Goal: Task Accomplishment & Management: Complete application form

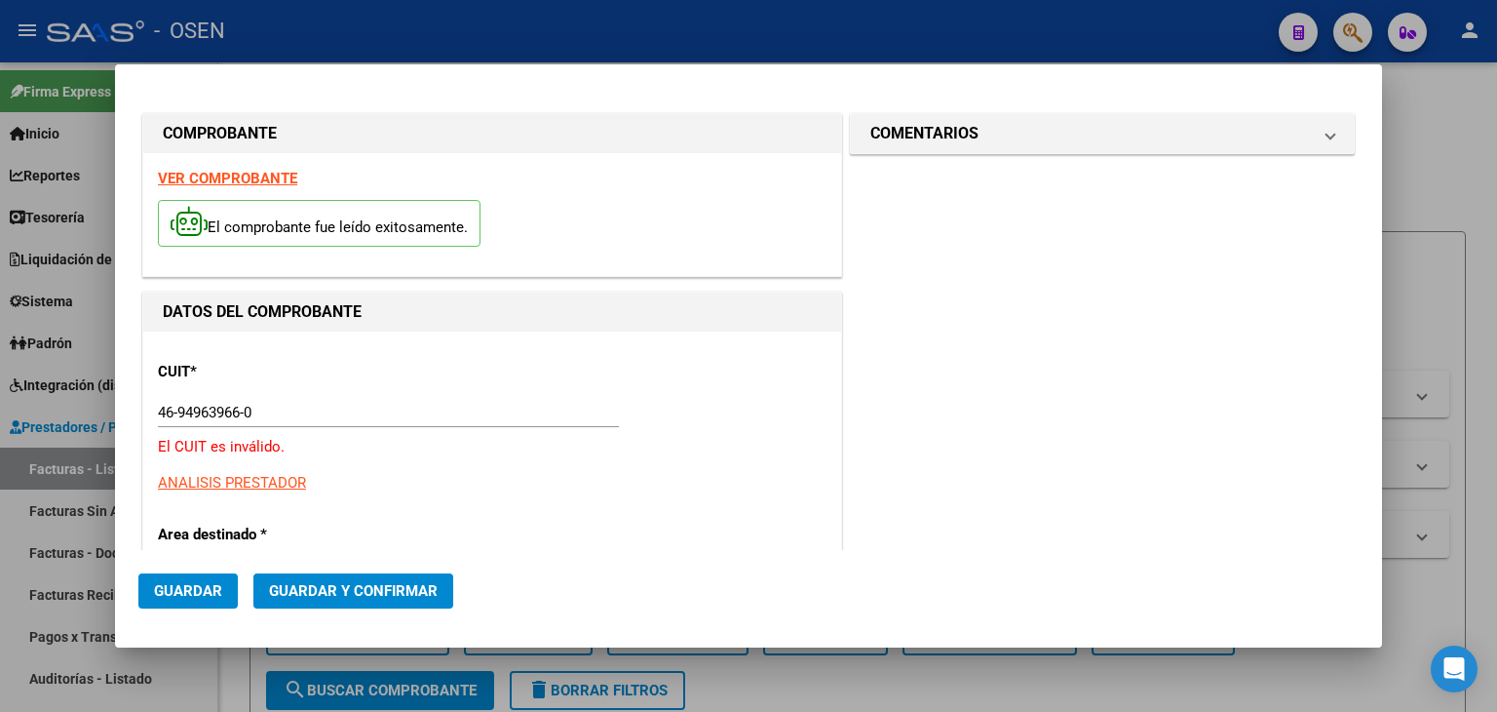
scroll to position [325, 0]
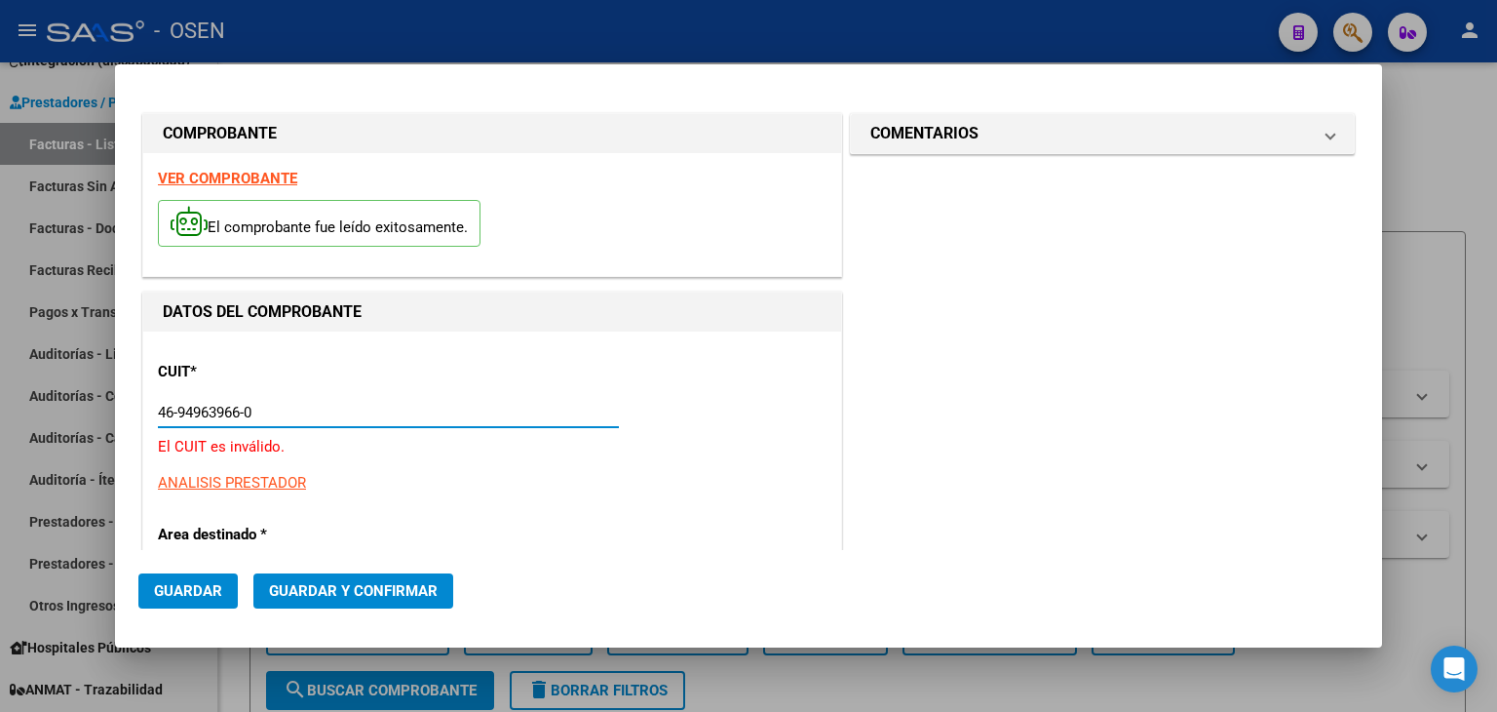
drag, startPoint x: 281, startPoint y: 404, endPoint x: 96, endPoint y: 405, distance: 184.2
click at [96, 405] on div "COMPROBANTE VER COMPROBANTE El comprobante fue leído exitosamente. DATOS DEL CO…" at bounding box center [748, 356] width 1497 height 712
click at [207, 404] on input "Ingresar CUIT" at bounding box center [388, 413] width 461 height 18
paste input "30-99900155-2"
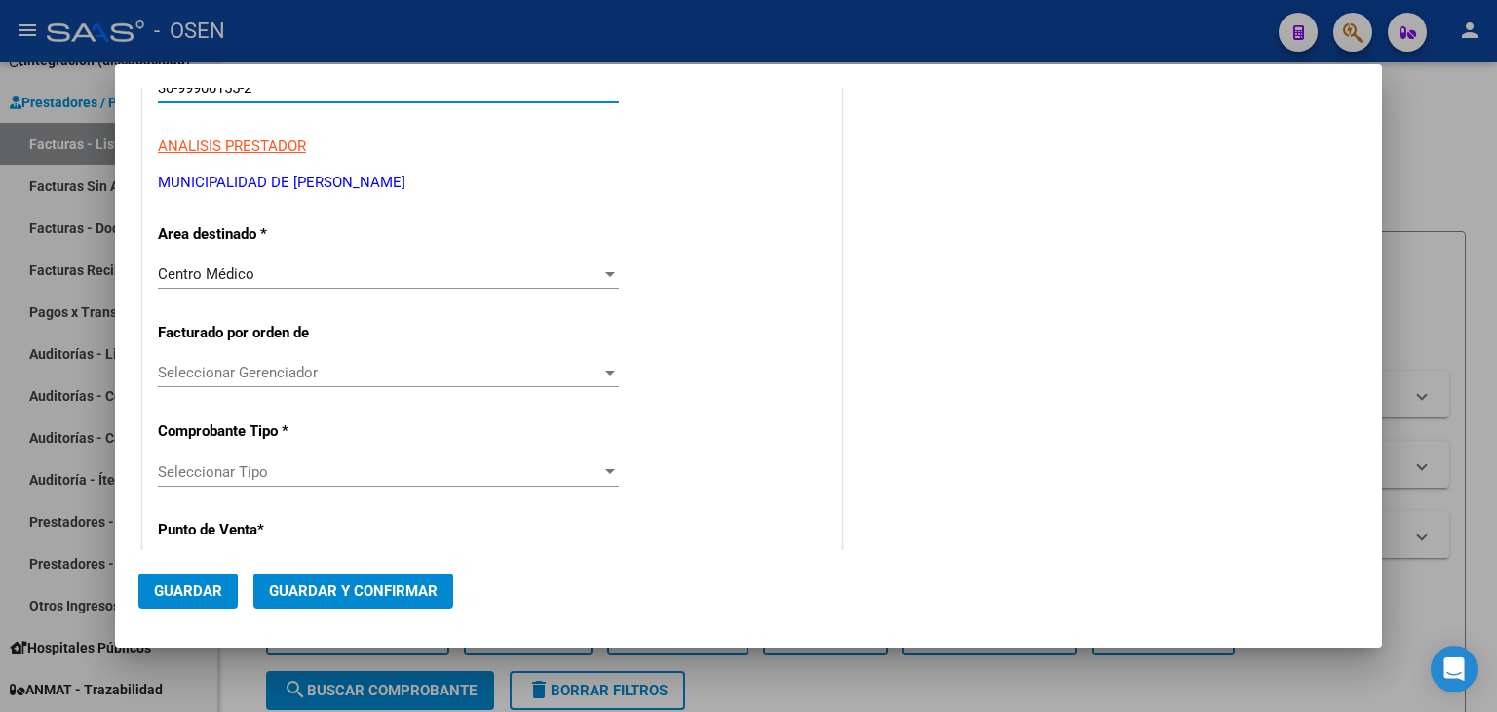
type input "30-99900155-2"
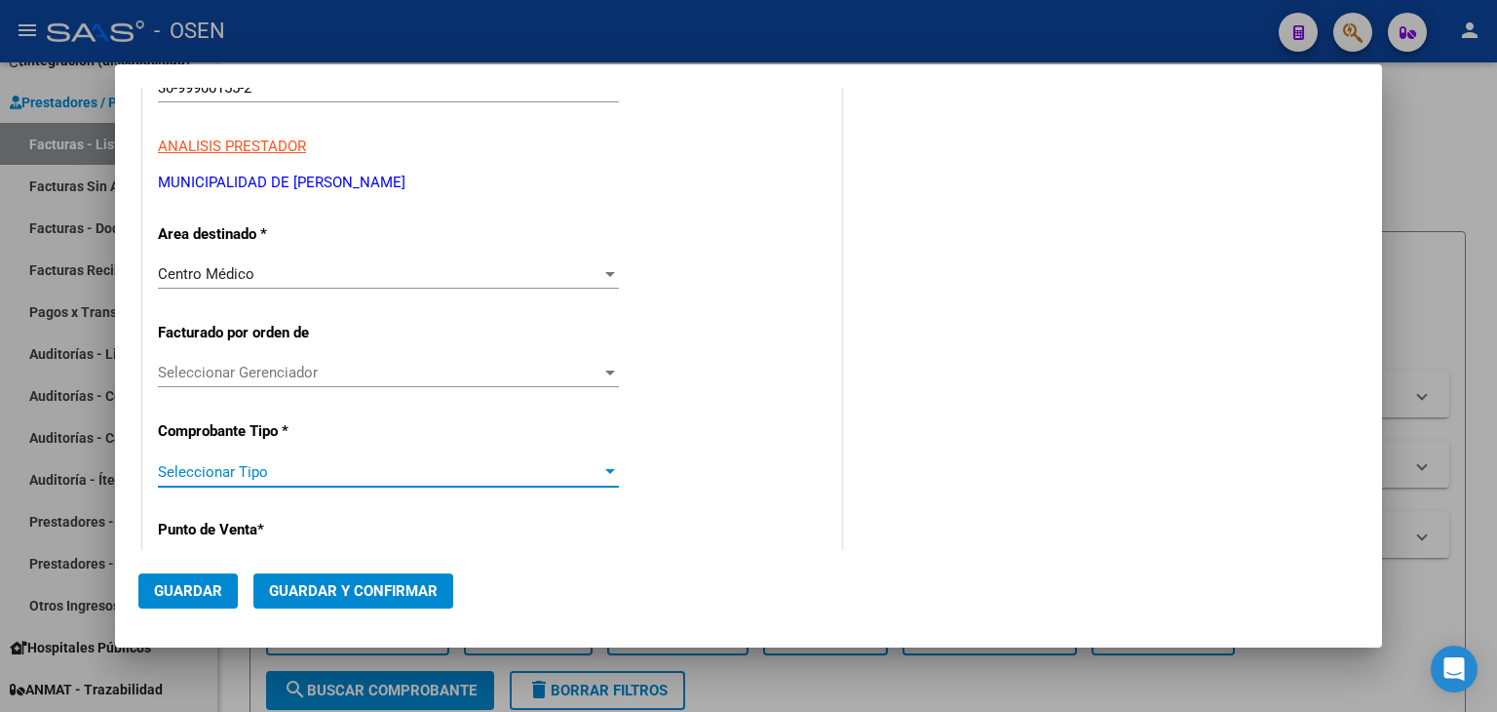
click at [350, 465] on span "Seleccionar Tipo" at bounding box center [379, 472] width 443 height 18
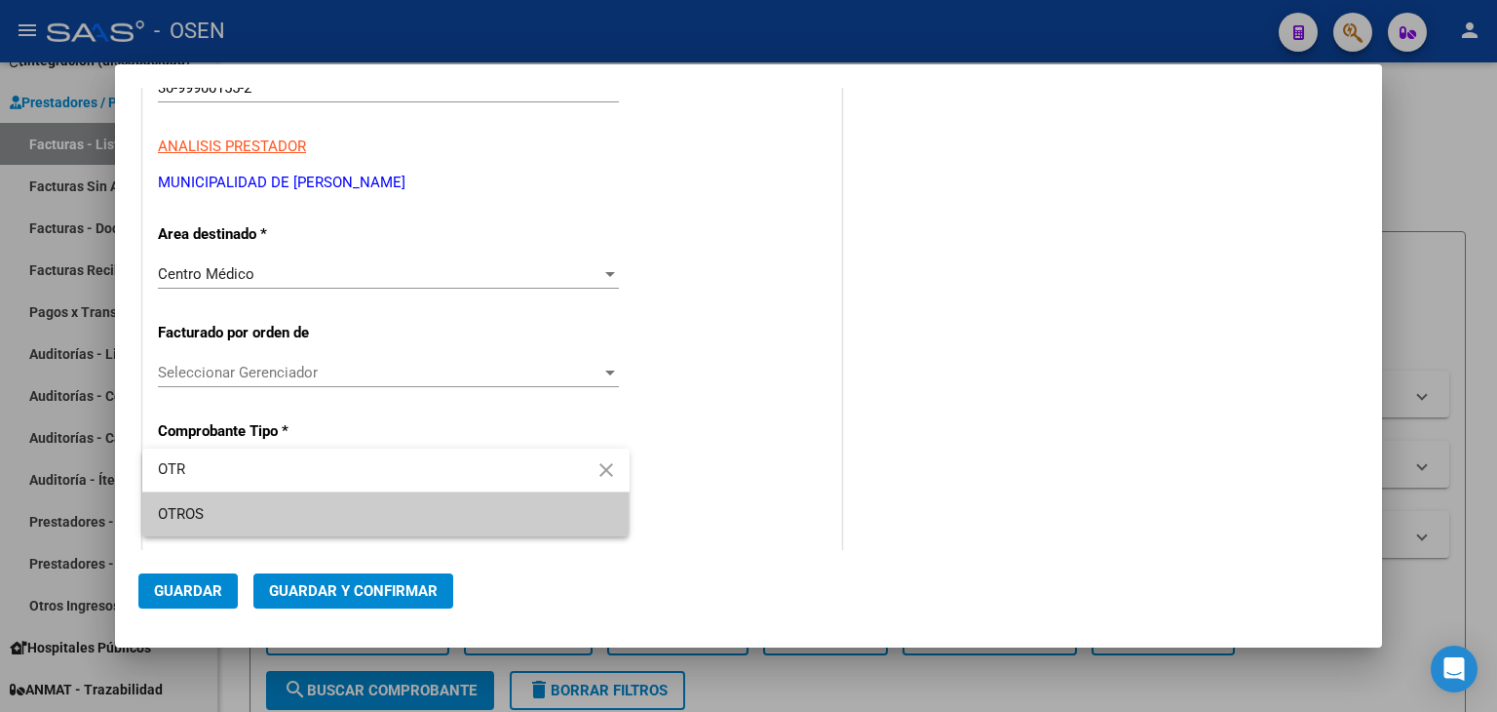
type input "OTR"
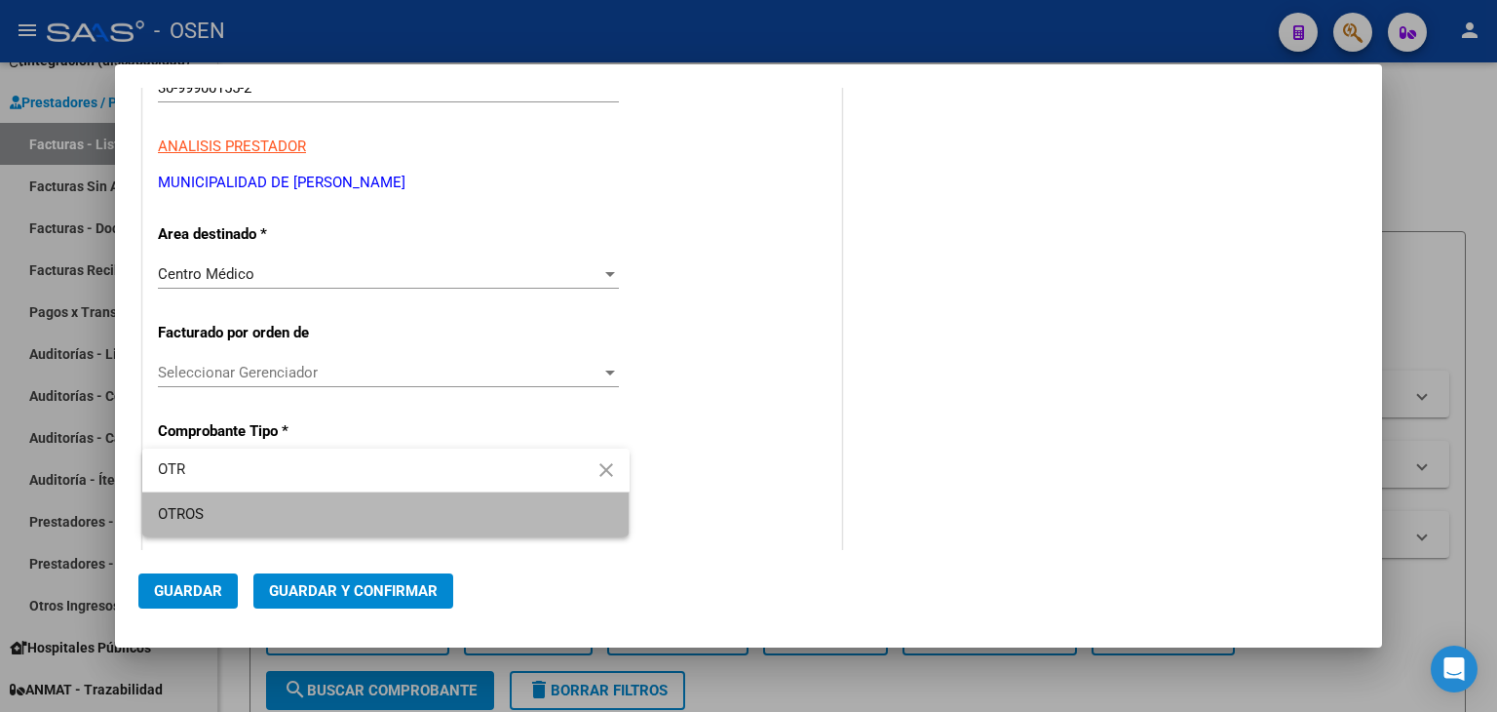
click at [355, 505] on span "OTROS" at bounding box center [386, 514] width 456 height 44
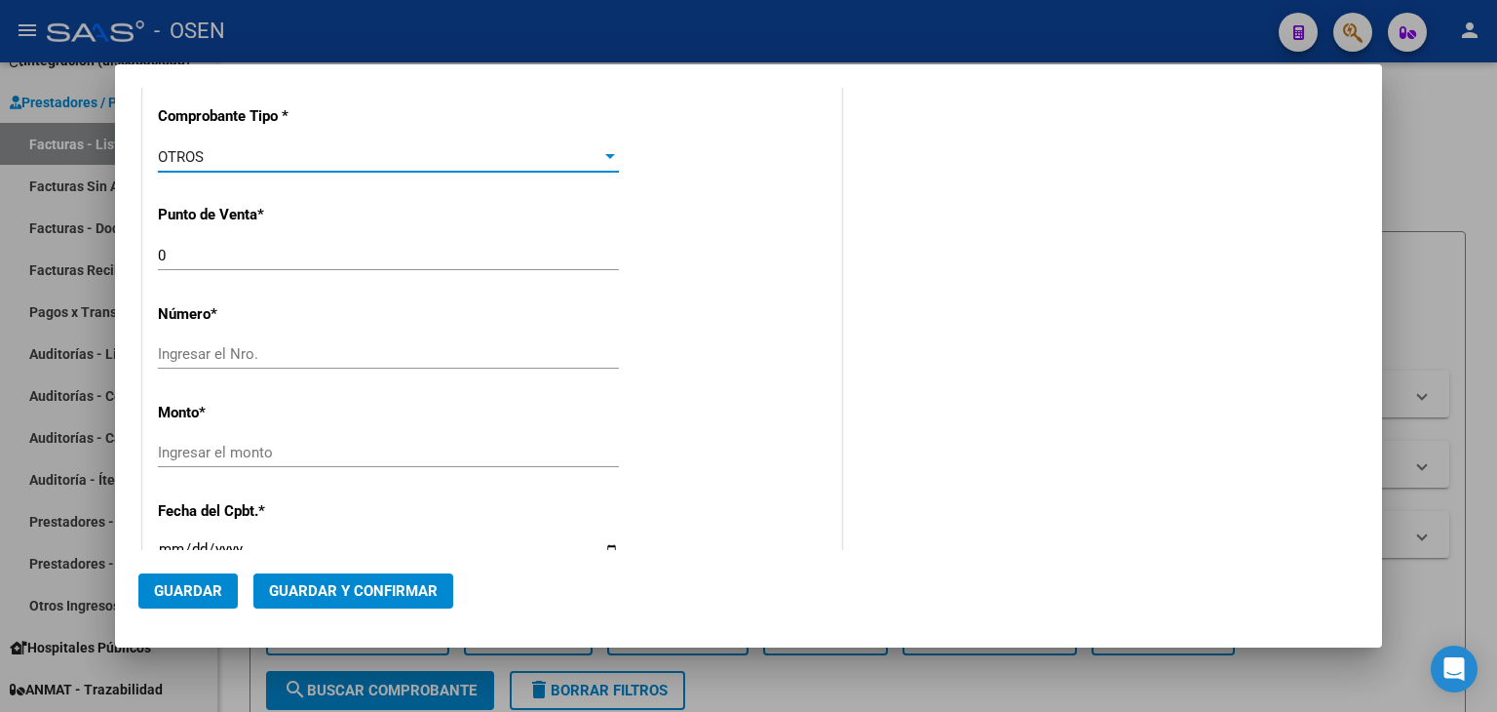
scroll to position [649, 0]
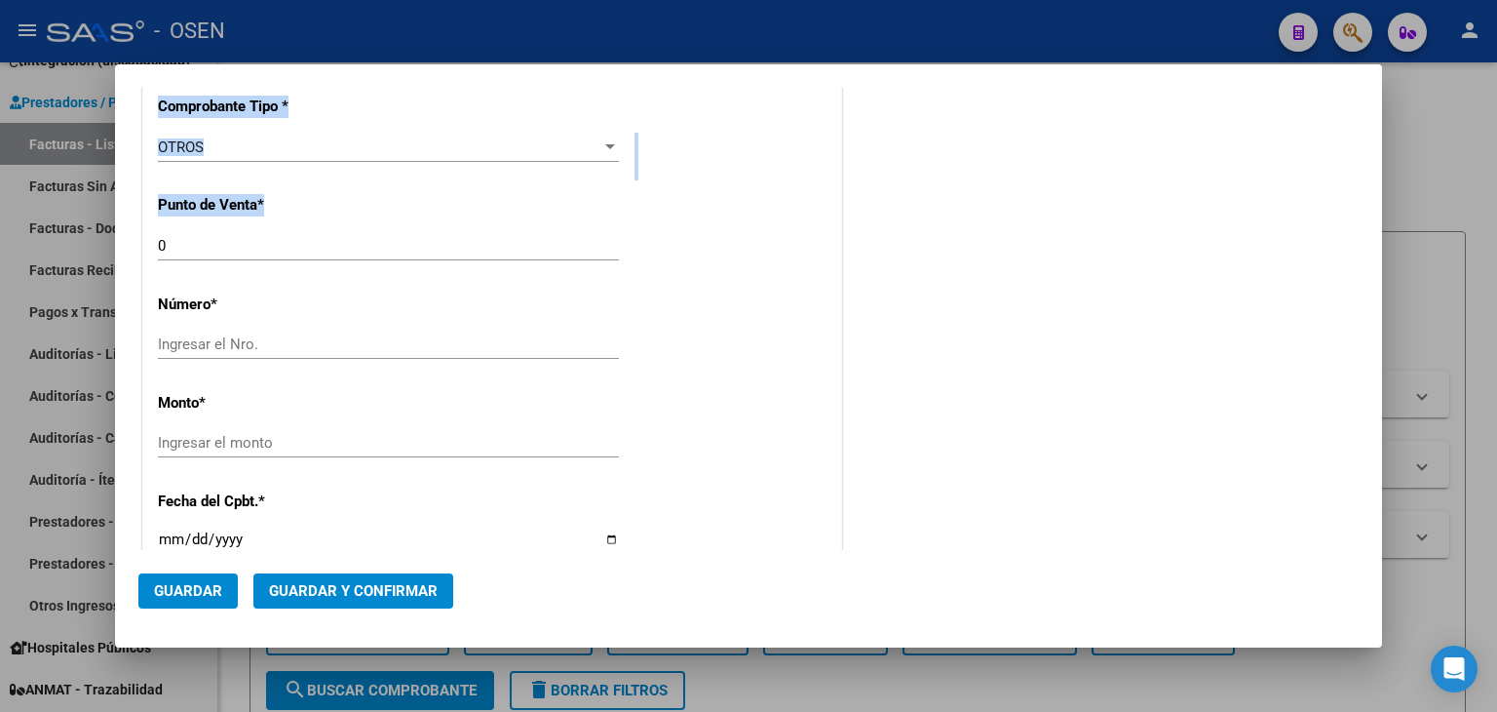
drag, startPoint x: 263, startPoint y: 234, endPoint x: 27, endPoint y: 204, distance: 237.8
click at [27, 204] on div "COMPROBANTE VER COMPROBANTE El comprobante fue leído exitosamente. DATOS DEL CO…" at bounding box center [748, 356] width 1497 height 712
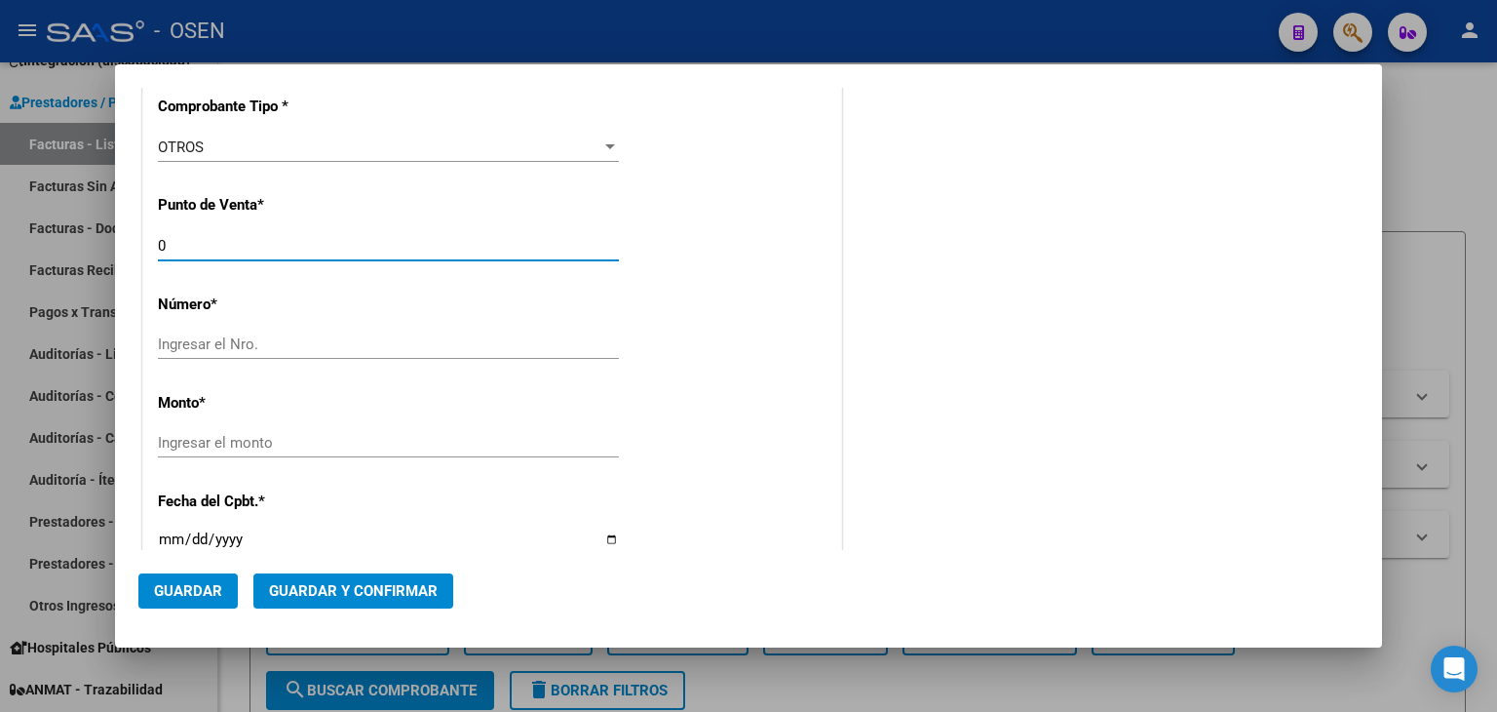
click at [166, 251] on input "0" at bounding box center [388, 246] width 461 height 18
drag, startPoint x: 111, startPoint y: 227, endPoint x: 88, endPoint y: 222, distance: 23.9
click at [88, 222] on div "COMPROBANTE VER COMPROBANTE El comprobante fue leído exitosamente. DATOS DEL CO…" at bounding box center [748, 356] width 1497 height 712
type input "1"
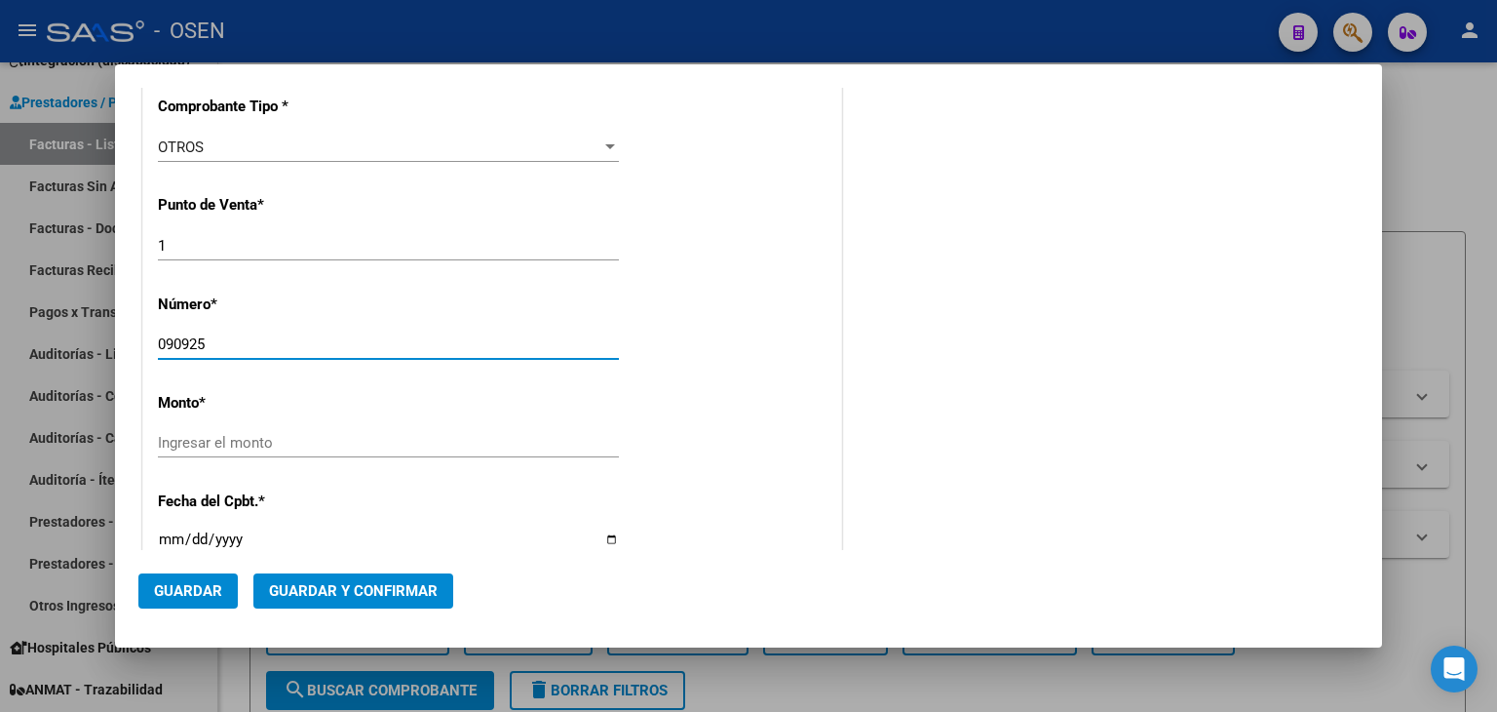
type input "090925"
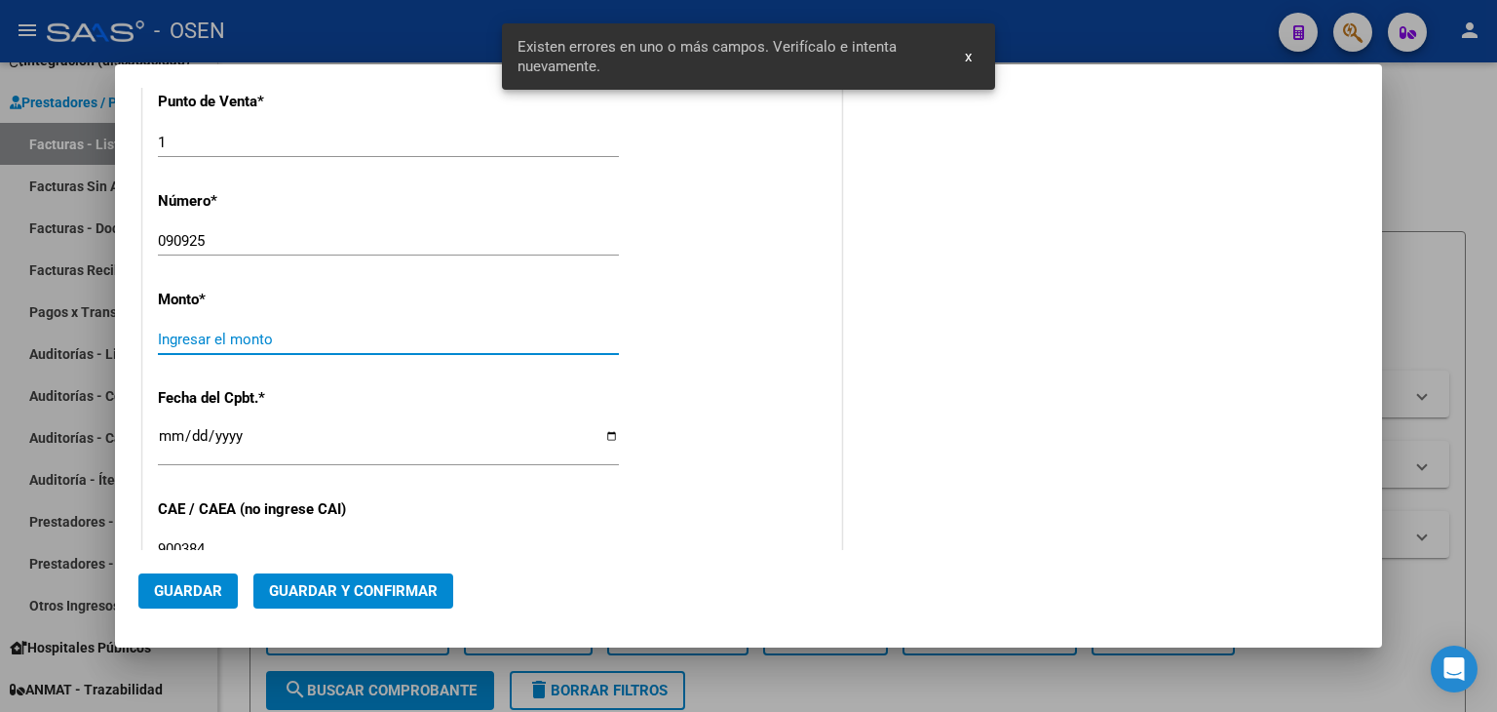
scroll to position [763, 0]
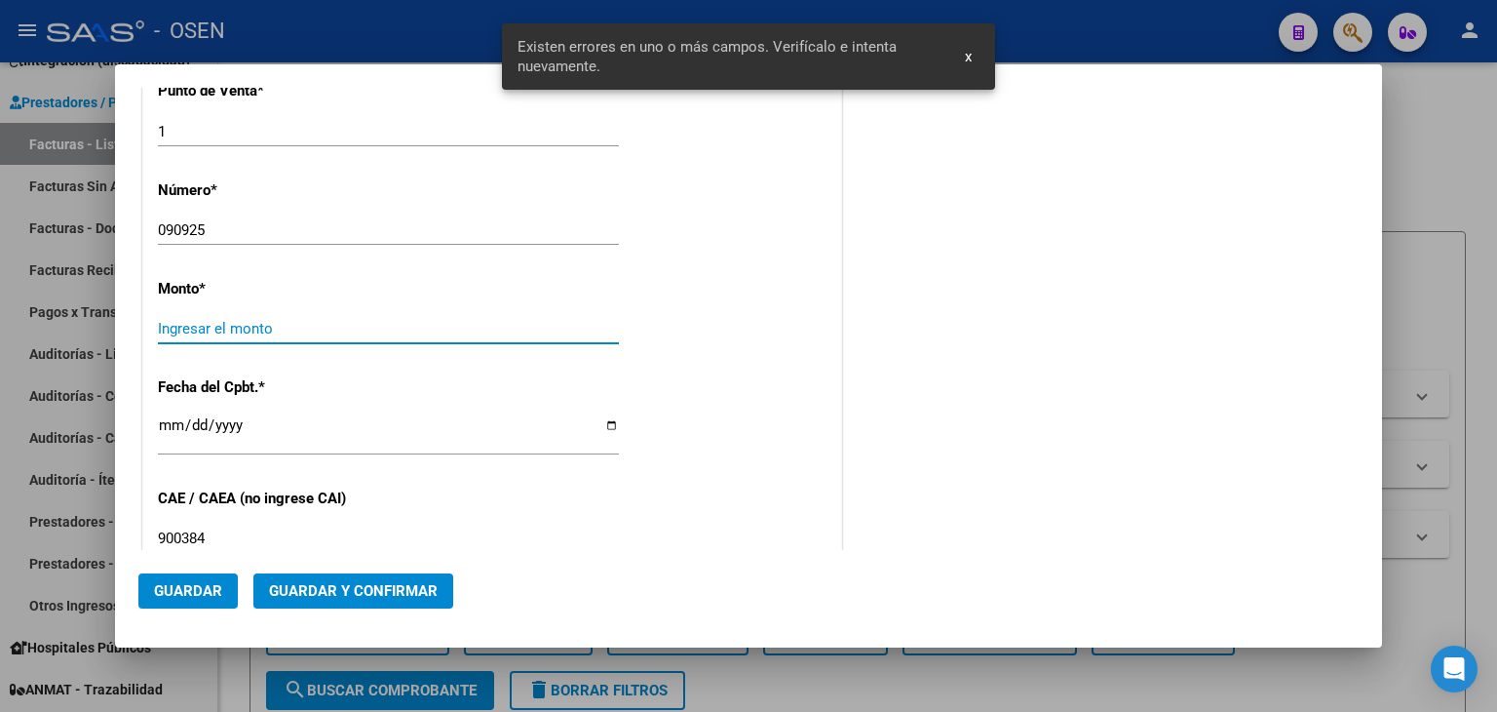
paste input "30999001552"
drag, startPoint x: 503, startPoint y: 326, endPoint x: 704, endPoint y: 327, distance: 200.8
click at [704, 327] on div "CUIT * 30-99900155-2 Ingresar CUIT ANALISIS PRESTADOR MUNICIPALIDAD DE [PERSON_…" at bounding box center [492, 308] width 698 height 1481
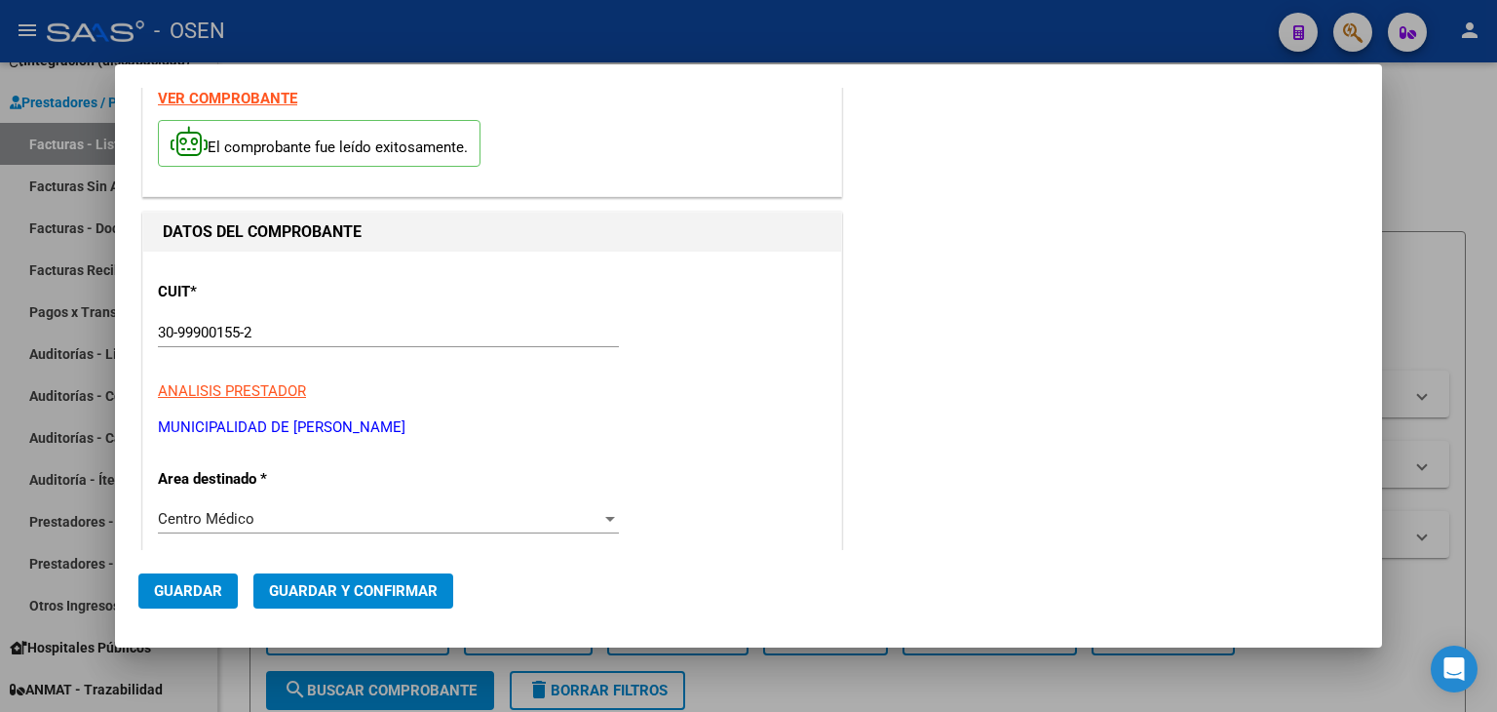
scroll to position [0, 0]
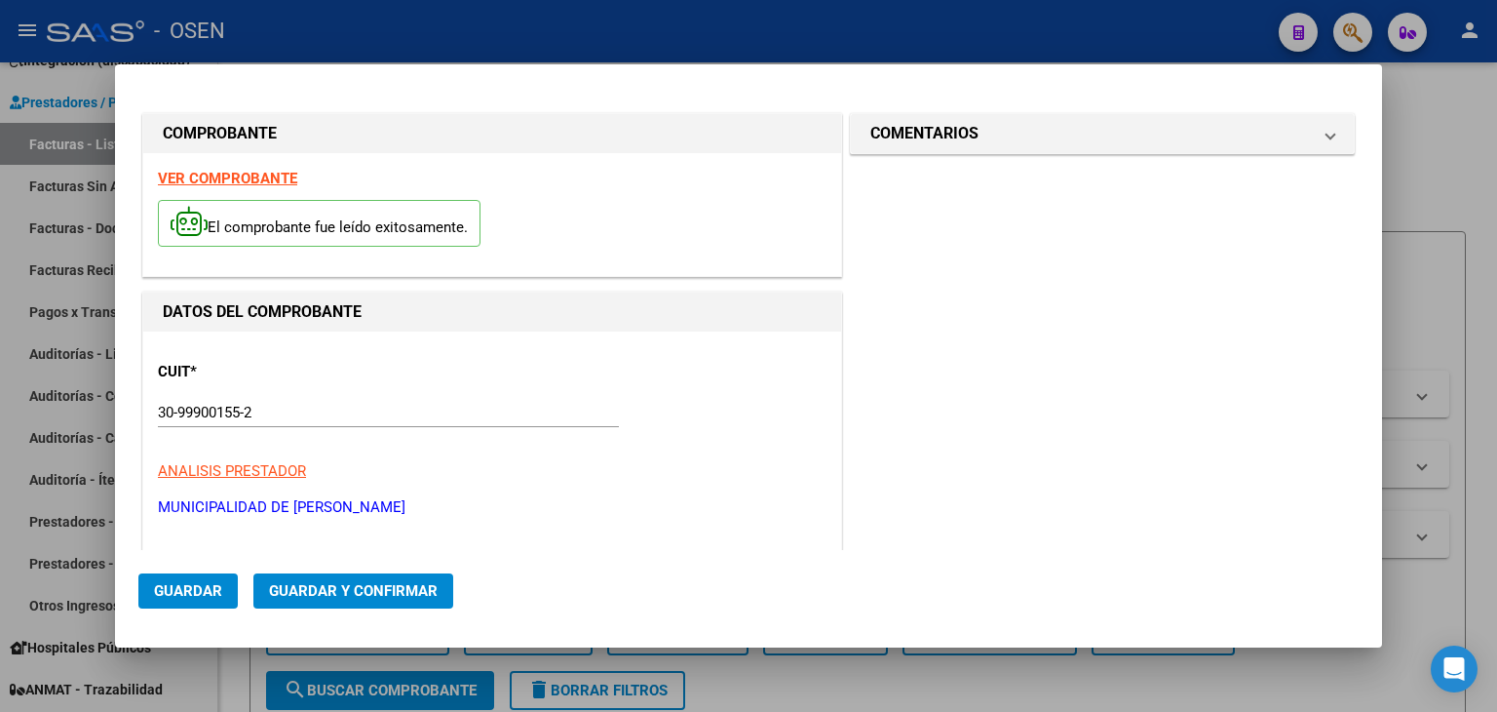
click at [257, 191] on div "El comprobante fue leído exitosamente." at bounding box center [492, 226] width 669 height 72
click at [261, 178] on strong "VER COMPROBANTE" at bounding box center [227, 179] width 139 height 18
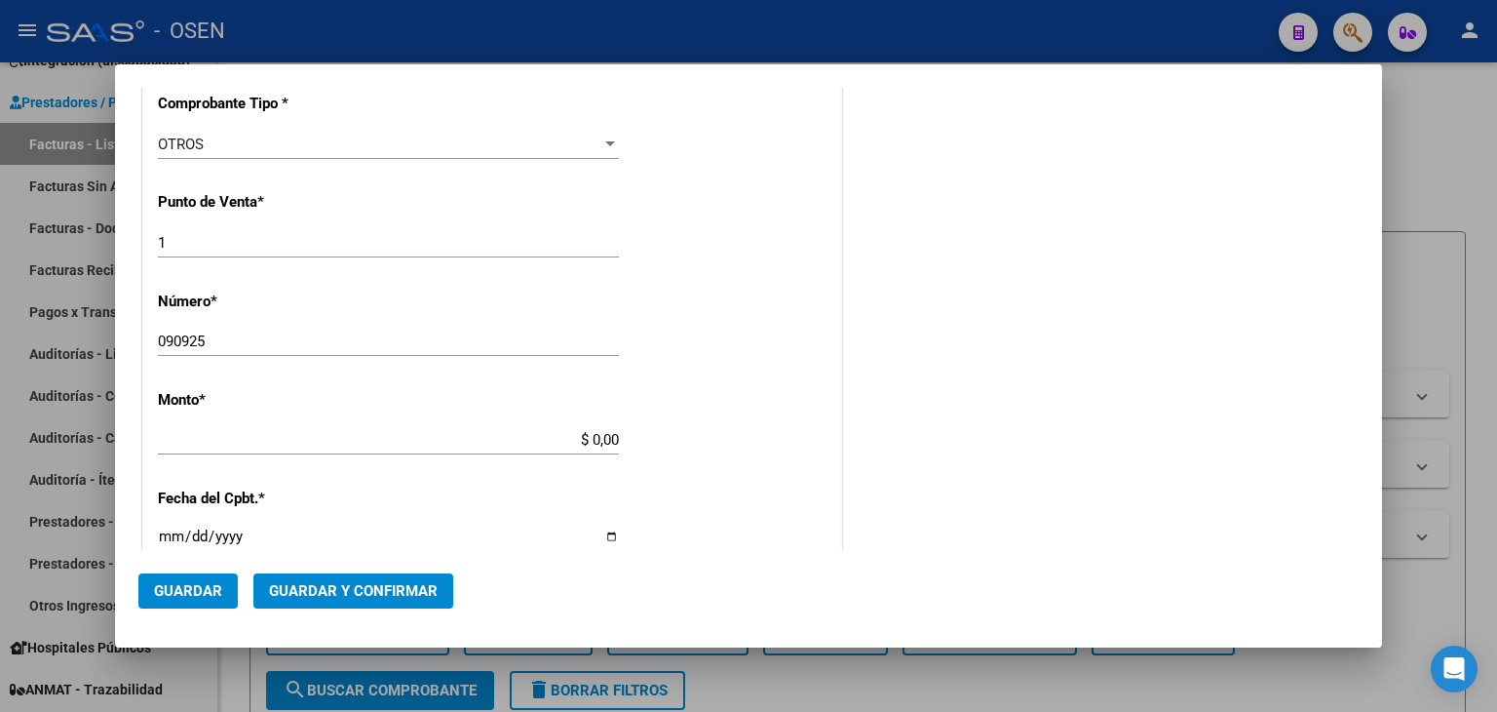
scroll to position [649, 0]
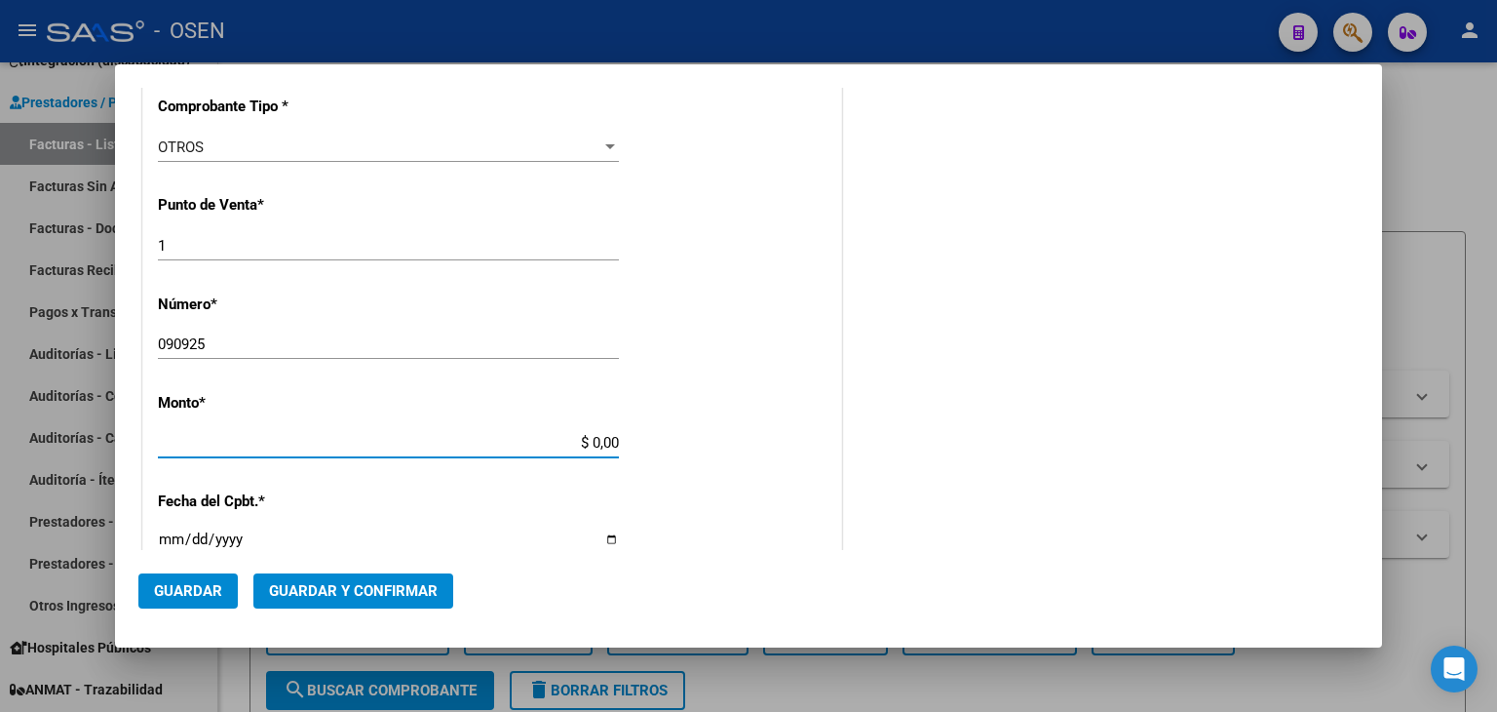
drag, startPoint x: 565, startPoint y: 446, endPoint x: 679, endPoint y: 445, distance: 114.0
click at [671, 446] on div "CUIT * 30-99900155-2 Ingresar CUIT ANALISIS PRESTADOR MUNICIPALIDAD DE [PERSON_…" at bounding box center [492, 422] width 698 height 1481
paste input "496,396.6"
type input "$ 496.396,60"
click at [168, 538] on input "Ingresar la fecha" at bounding box center [388, 546] width 461 height 31
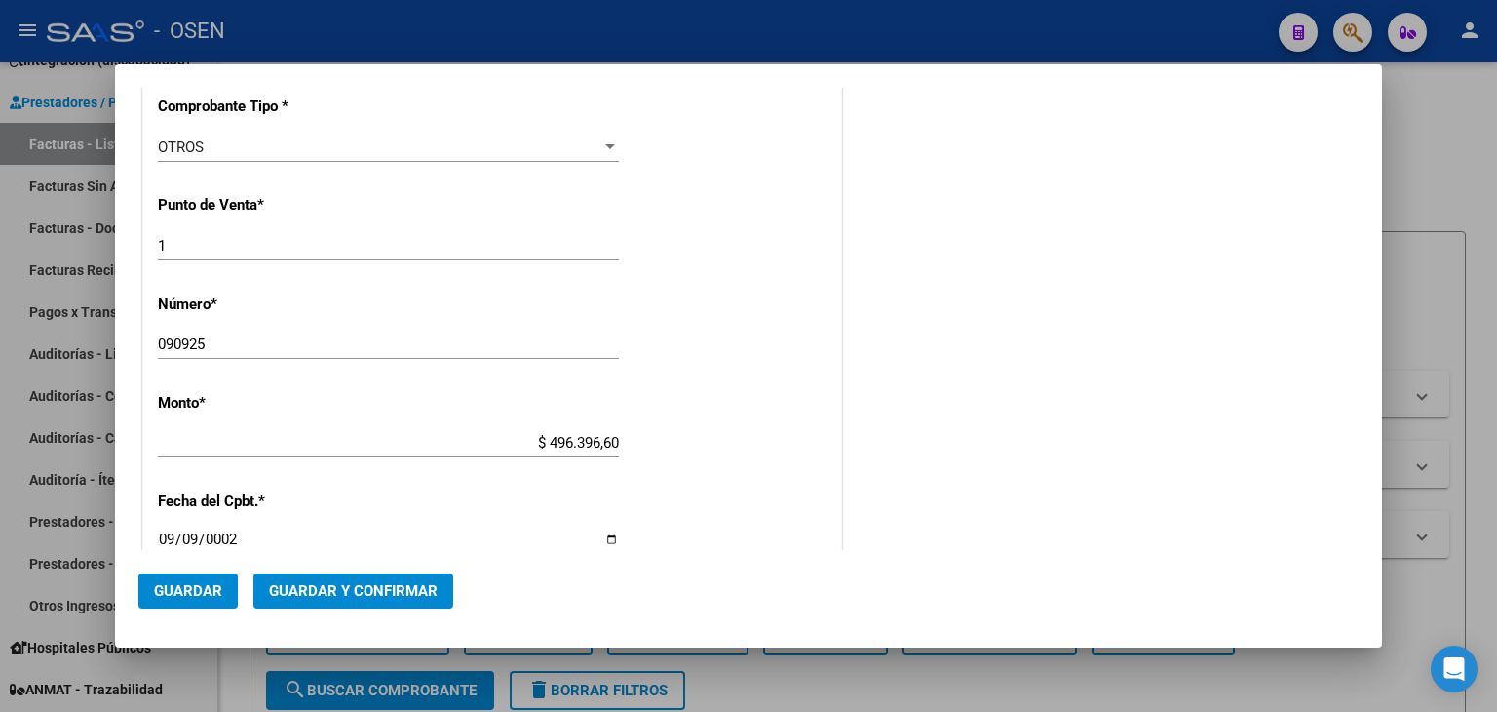
type input "0025-09-09"
type input "[DATE]"
click at [448, 589] on button "Guardar y Confirmar" at bounding box center [353, 590] width 200 height 35
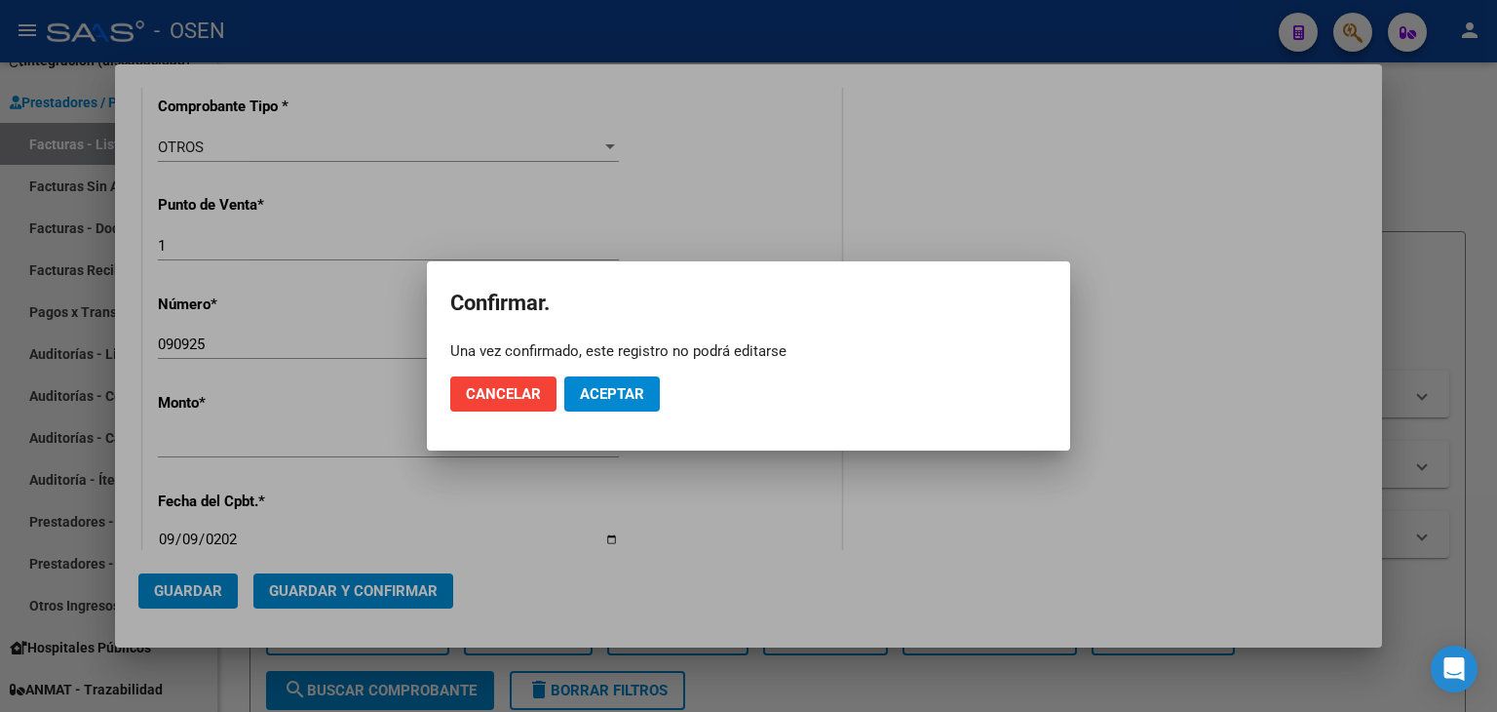
click at [667, 386] on mat-dialog-actions "Cancelar Aceptar" at bounding box center [748, 394] width 597 height 66
click at [644, 393] on button "Aceptar" at bounding box center [612, 393] width 96 height 35
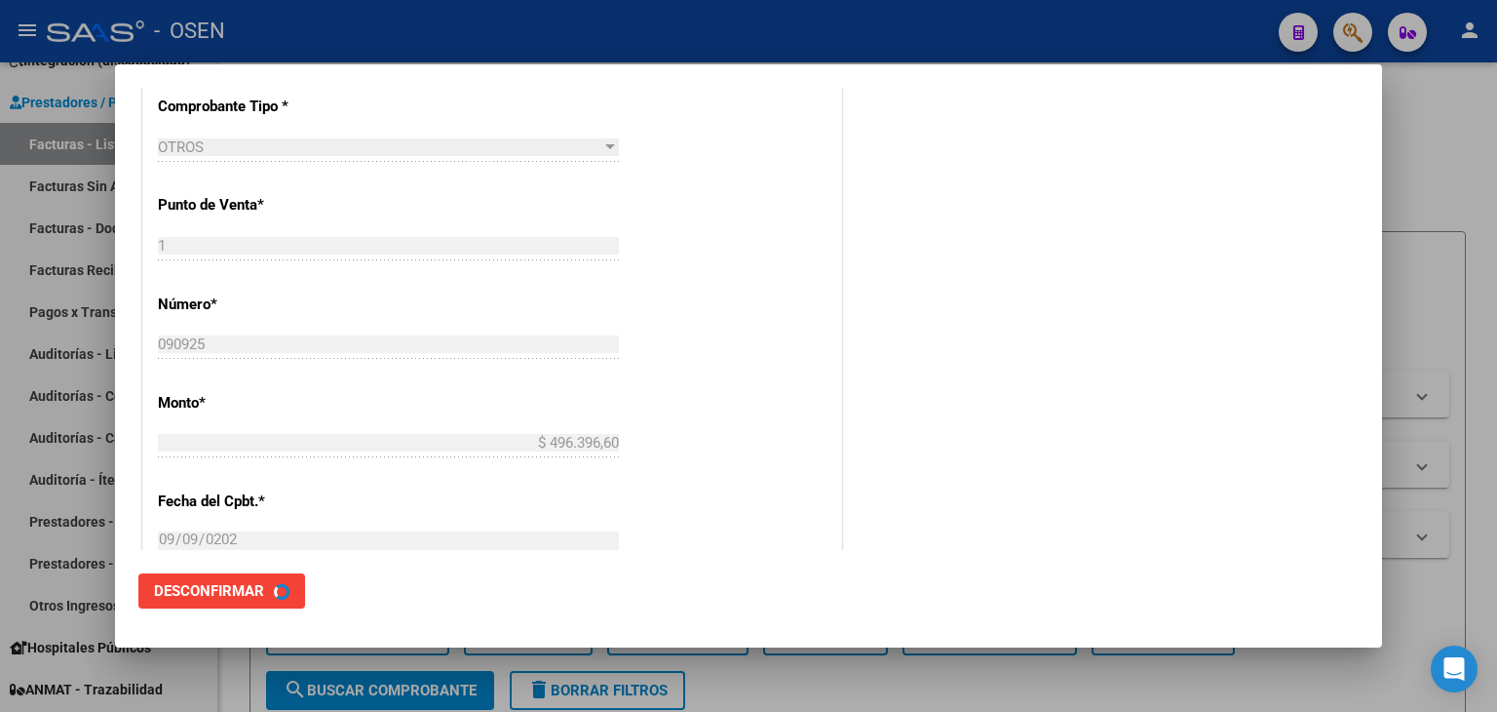
scroll to position [0, 0]
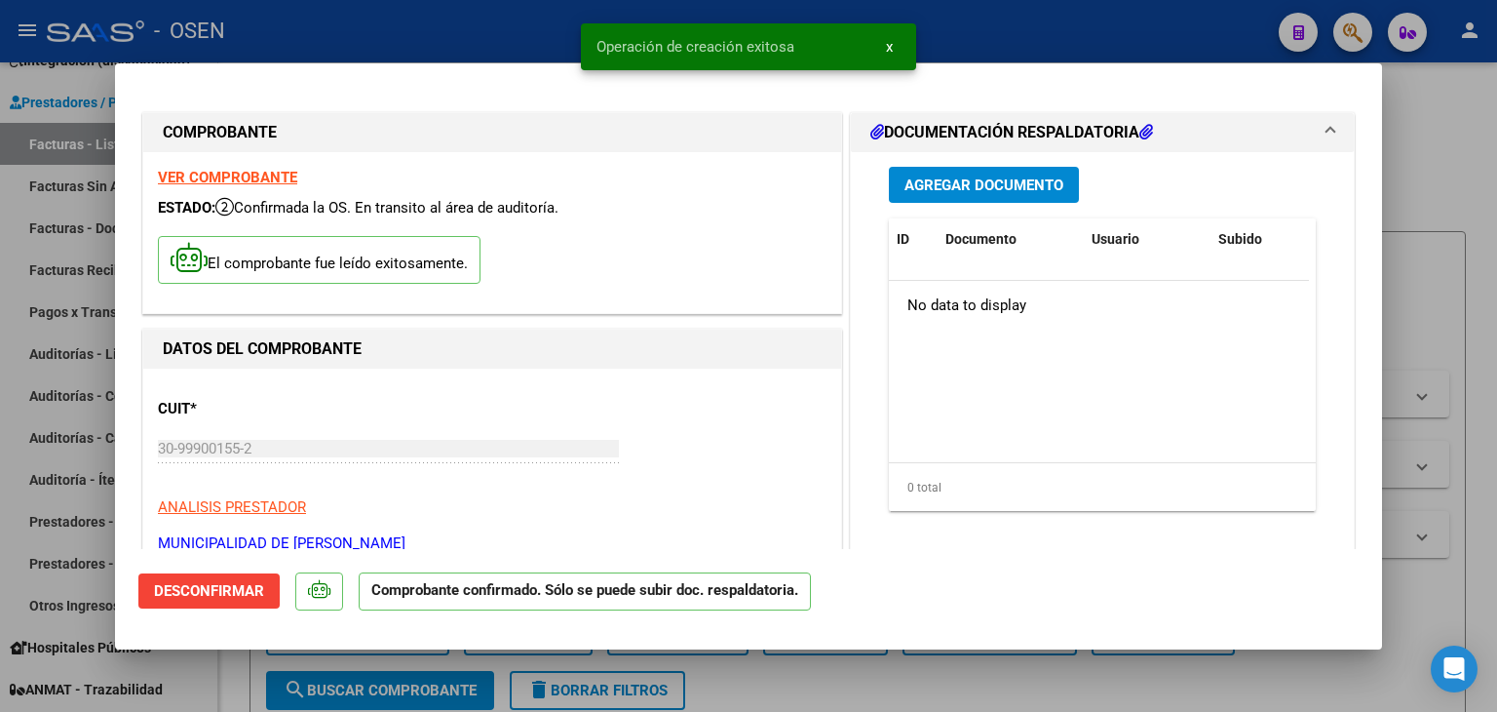
click at [32, 428] on div at bounding box center [748, 356] width 1497 height 712
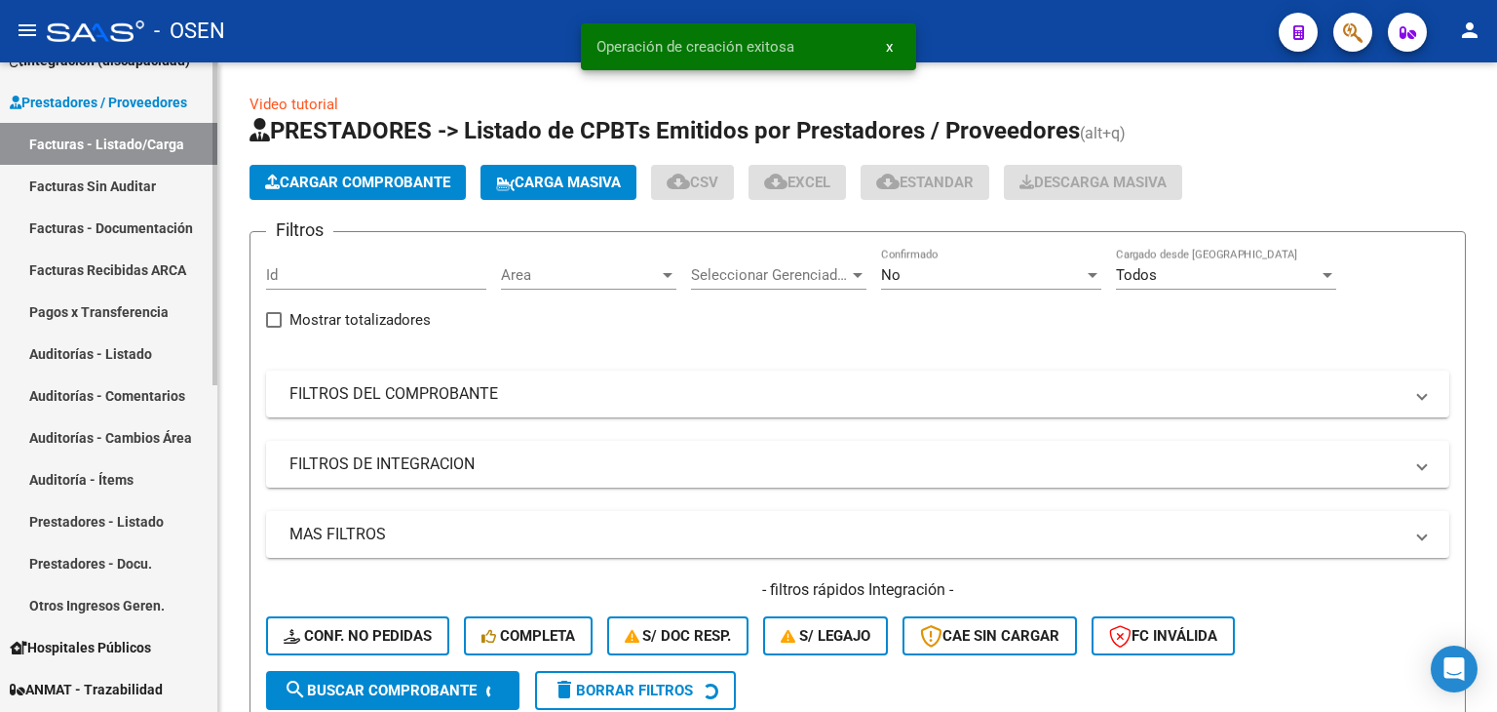
drag, startPoint x: 126, startPoint y: 348, endPoint x: 187, endPoint y: 309, distance: 72.7
click at [126, 348] on link "Auditorías - Listado" at bounding box center [108, 353] width 217 height 42
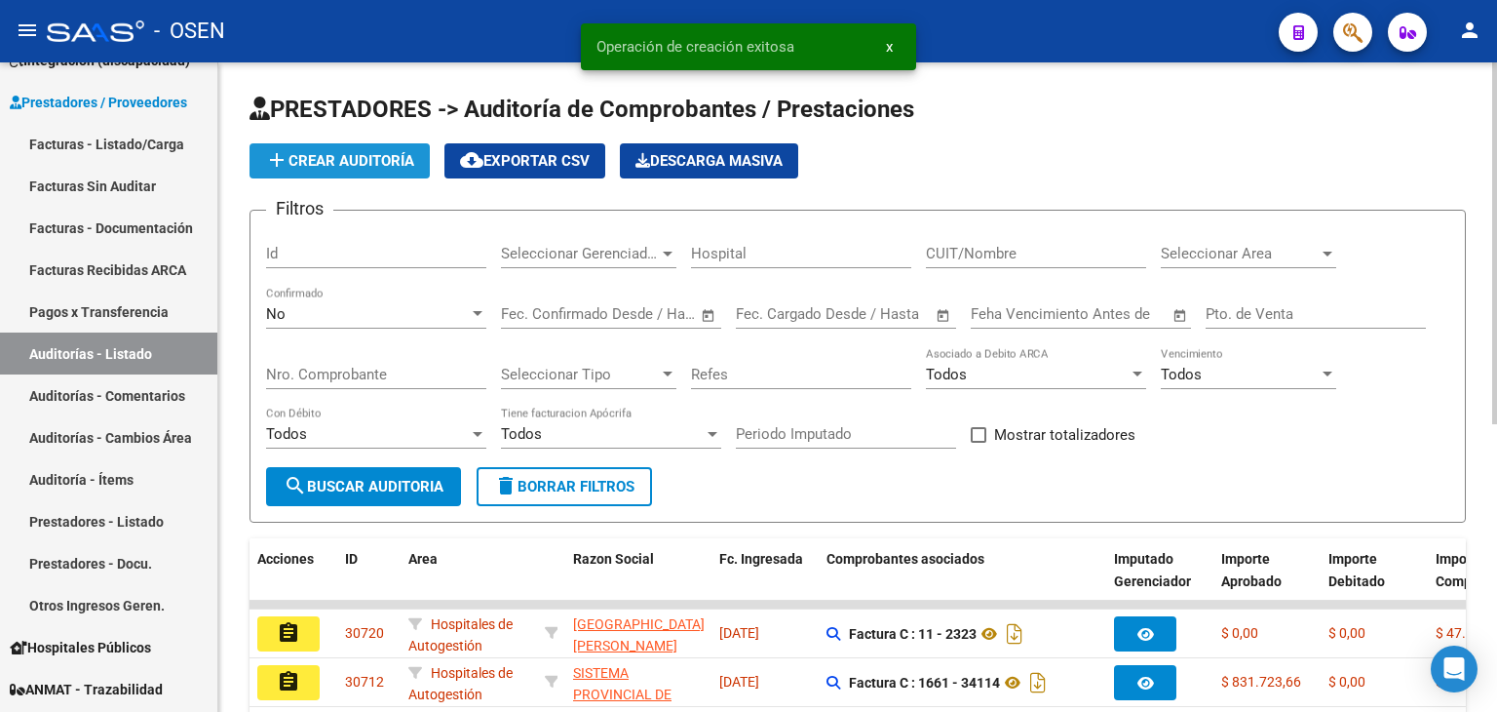
click at [322, 164] on span "add Crear Auditoría" at bounding box center [339, 161] width 149 height 18
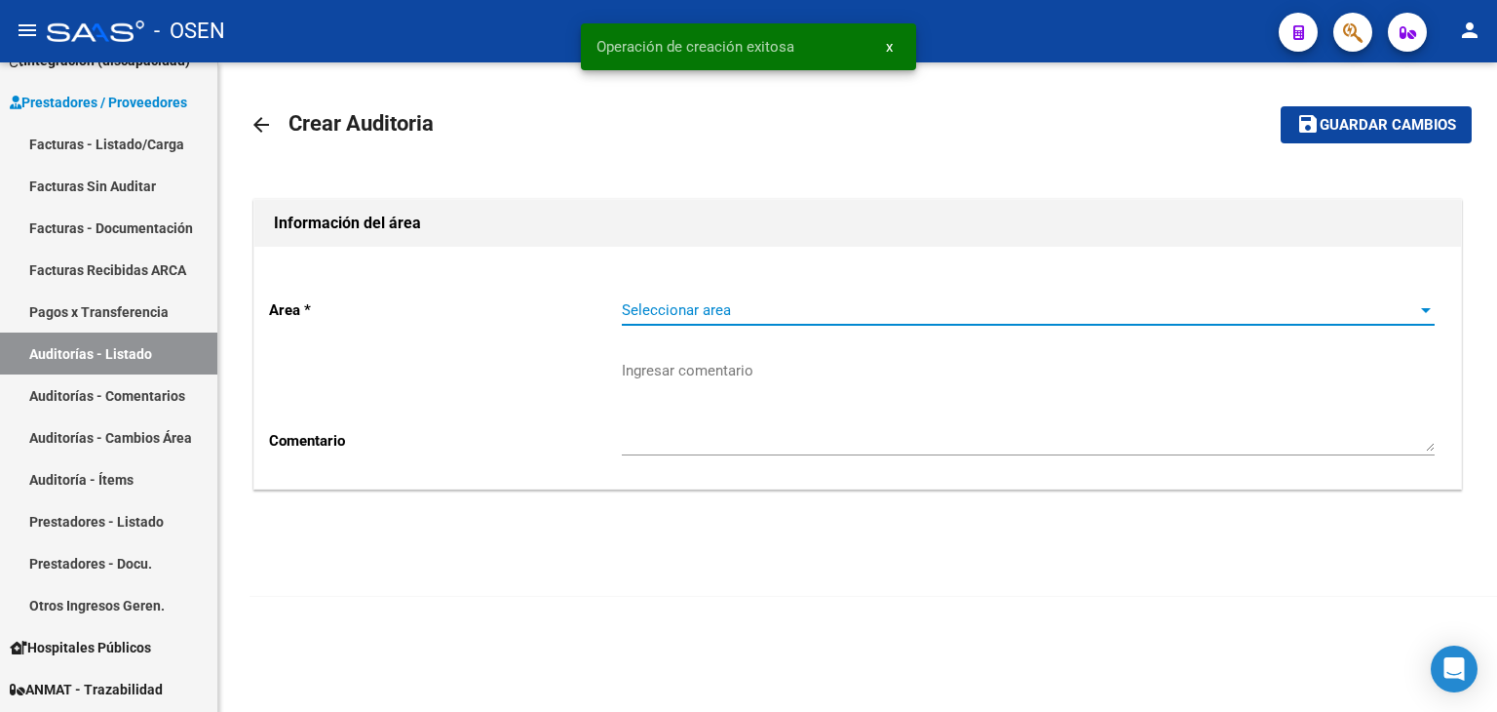
click at [729, 301] on span "Seleccionar area" at bounding box center [1019, 310] width 795 height 18
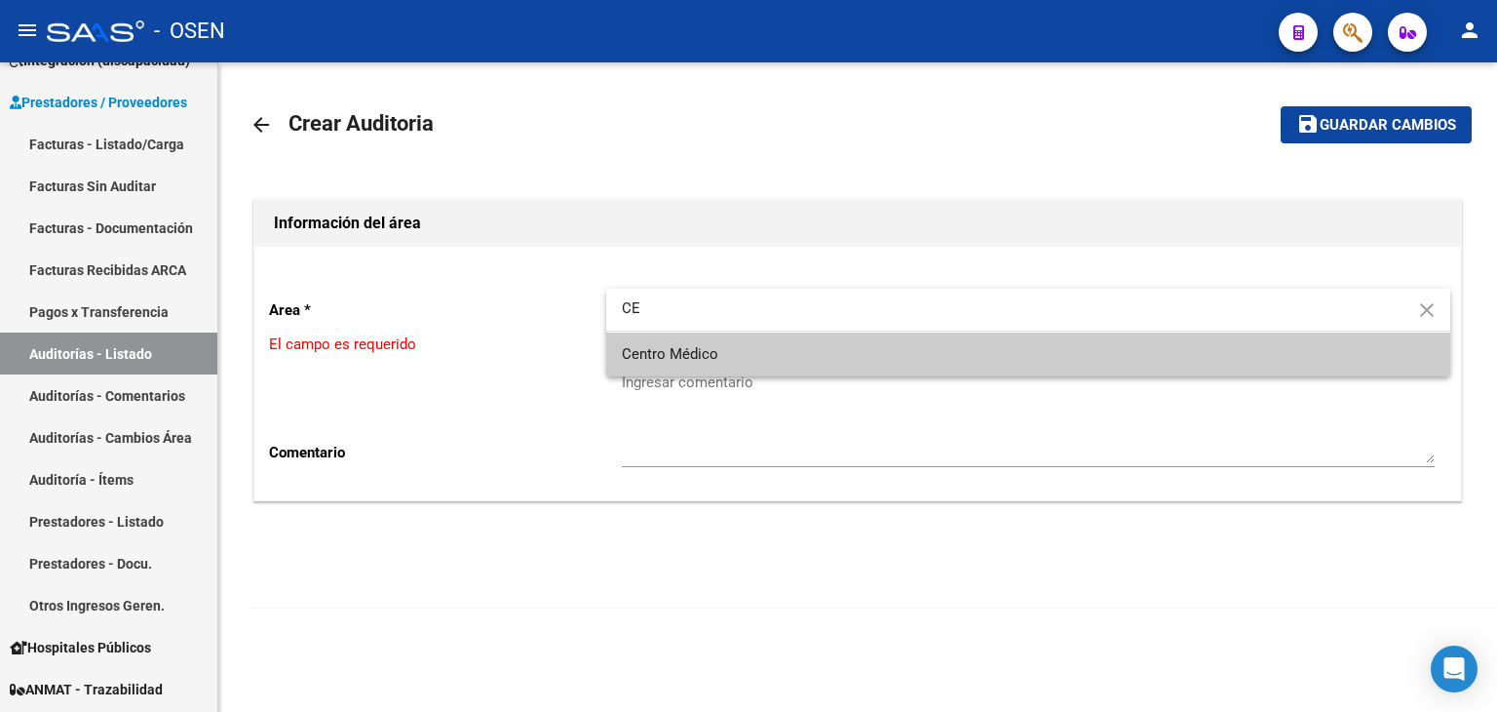
type input "CE"
click at [724, 344] on span "Centro Médico" at bounding box center [1028, 354] width 813 height 44
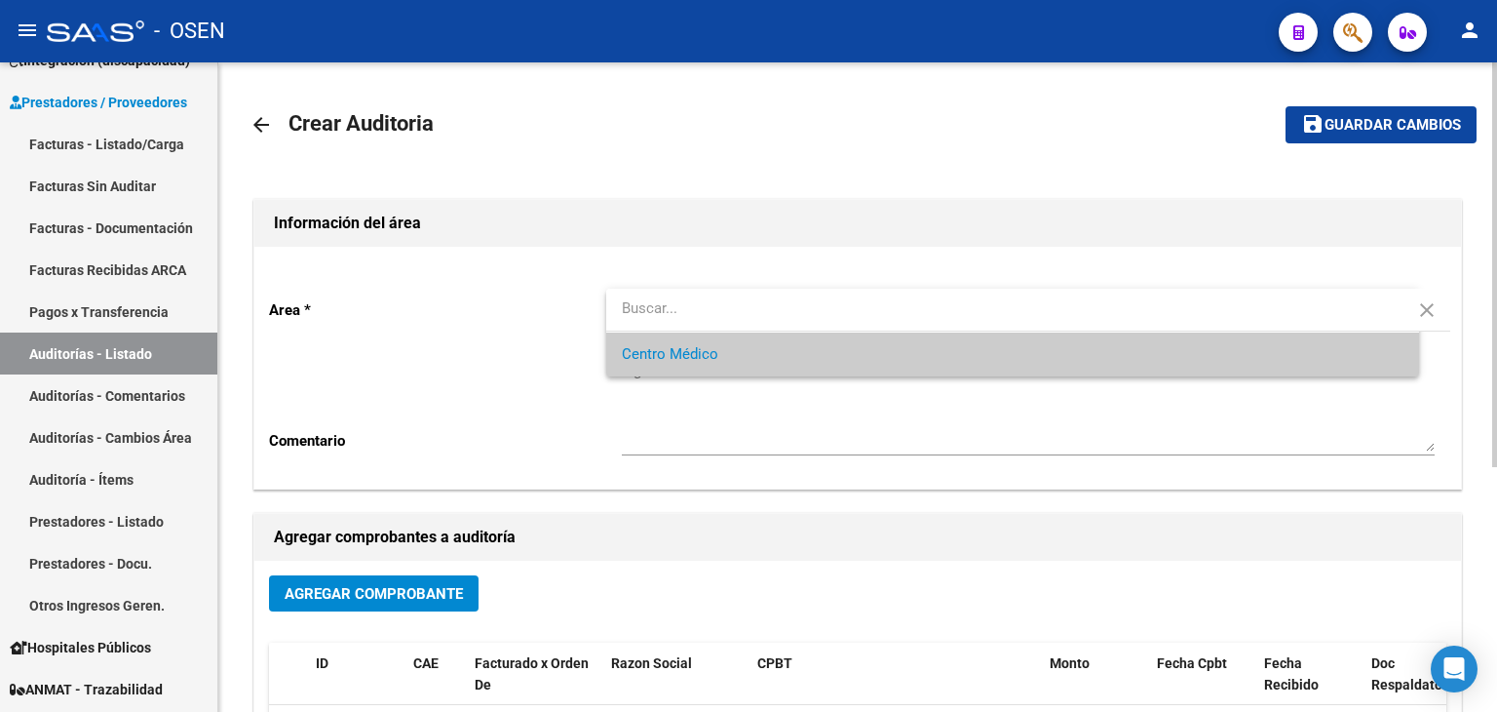
scroll to position [325, 0]
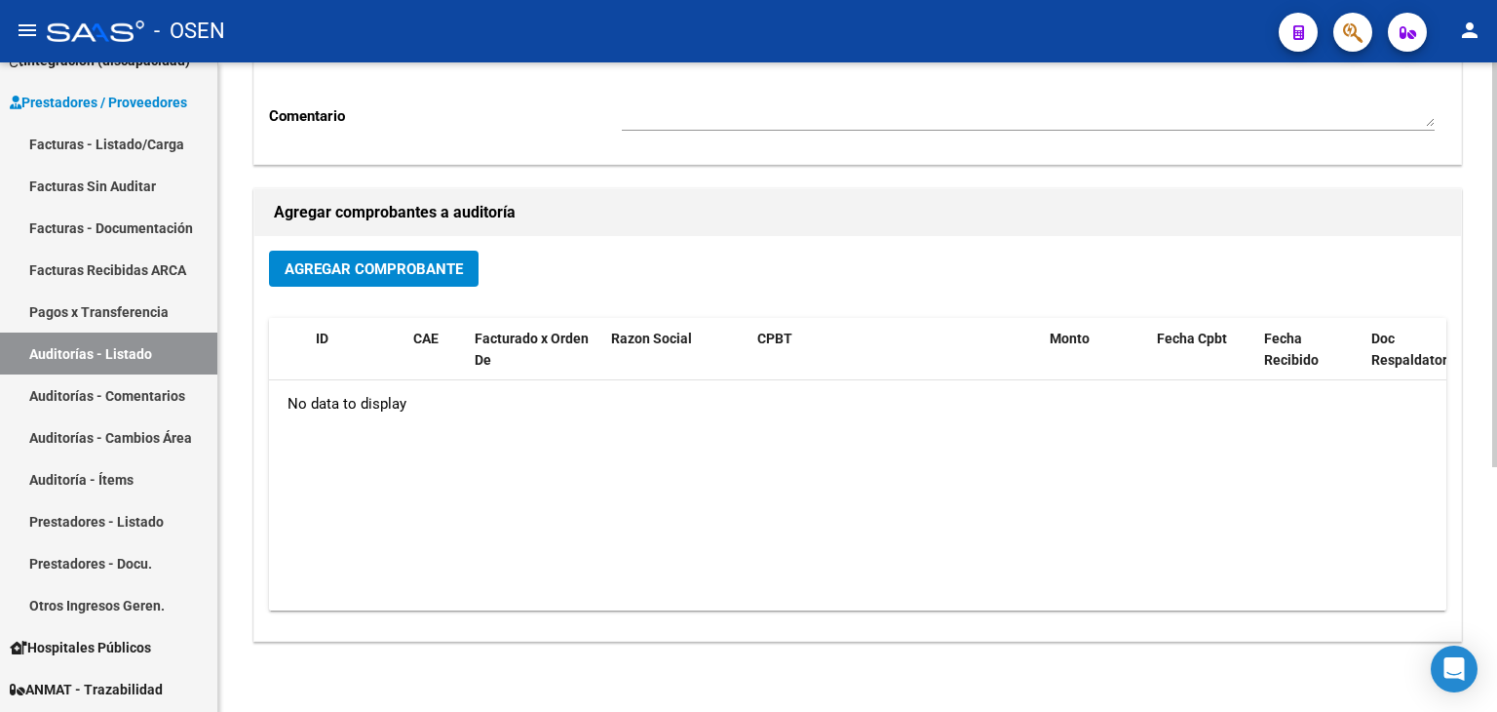
click at [356, 262] on span "Agregar Comprobante" at bounding box center [374, 269] width 178 height 18
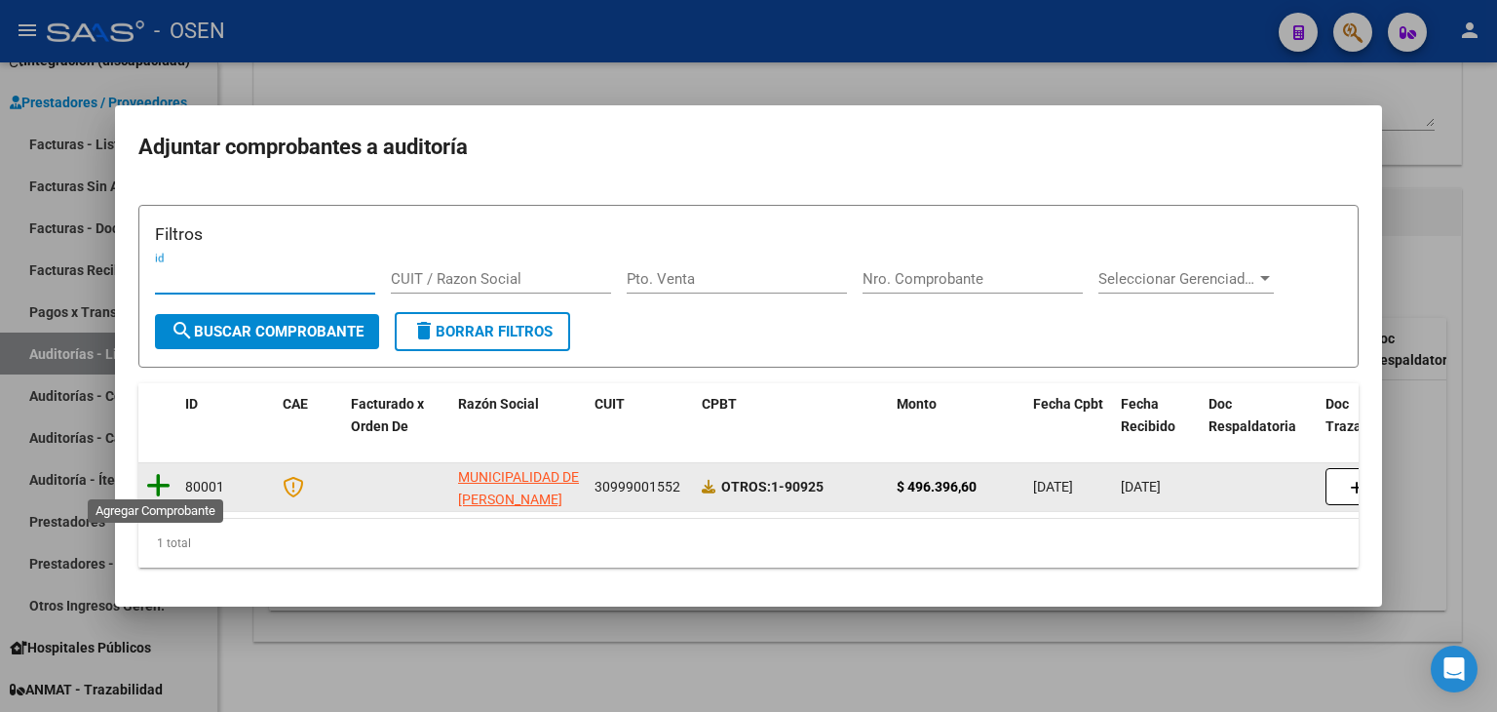
click at [154, 472] on icon at bounding box center [158, 485] width 24 height 27
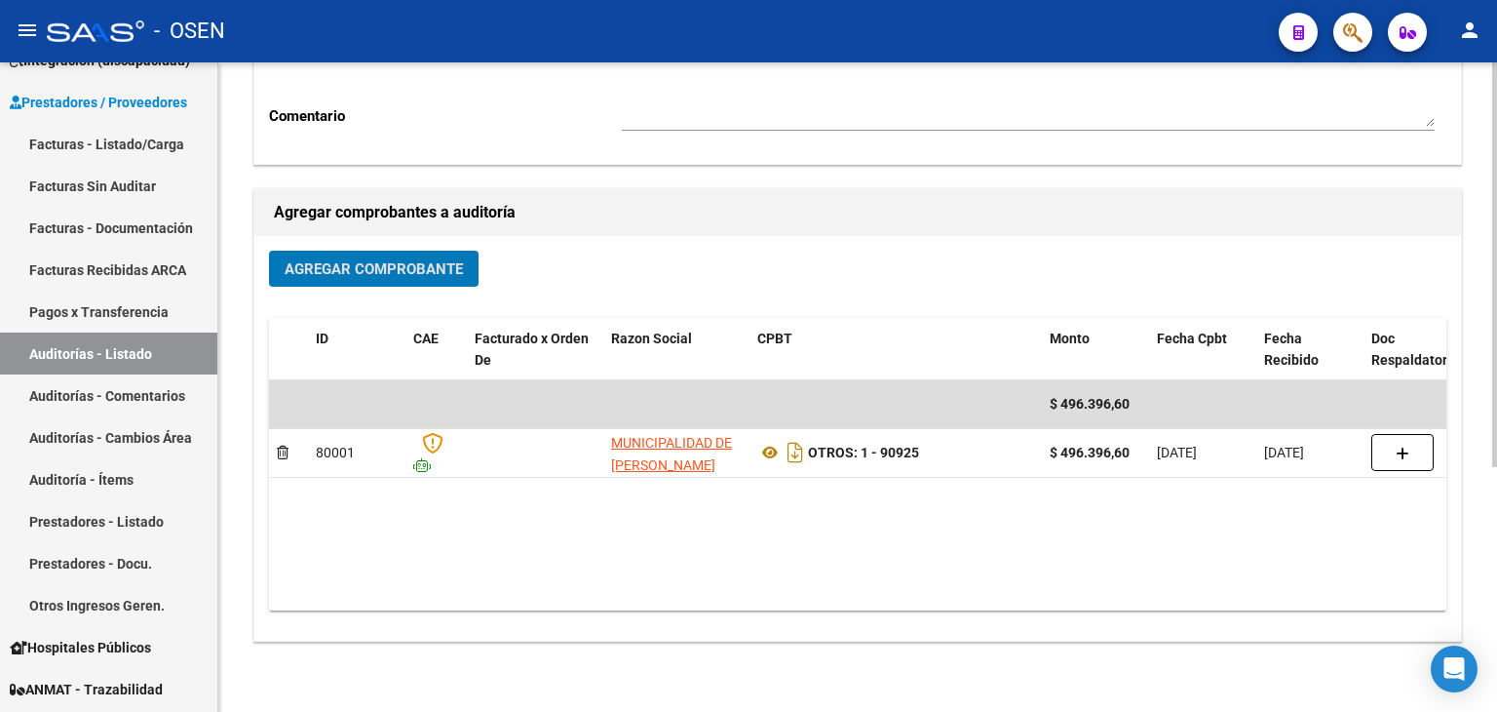
scroll to position [0, 0]
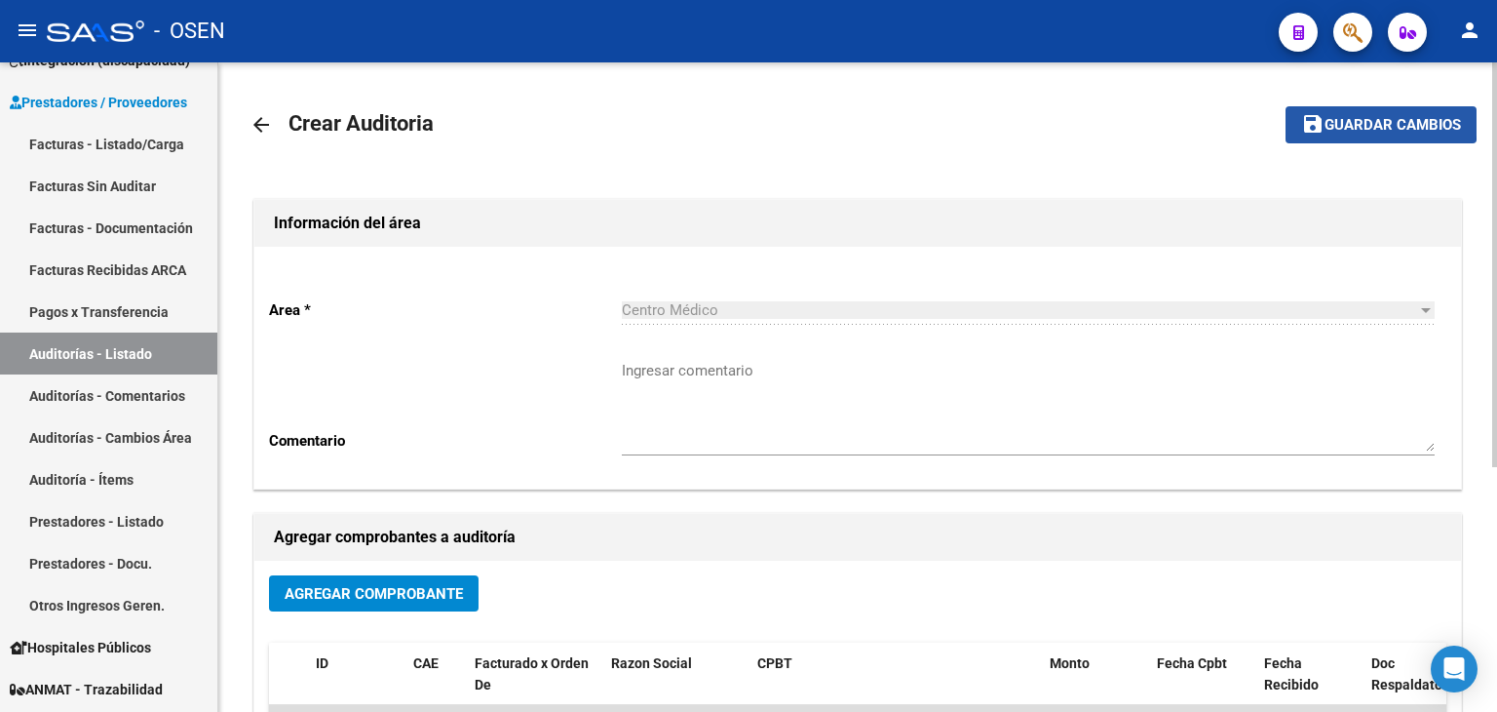
drag, startPoint x: 1295, startPoint y: 116, endPoint x: 1205, endPoint y: 324, distance: 226.5
click at [1296, 118] on button "save Guardar cambios" at bounding box center [1381, 124] width 191 height 36
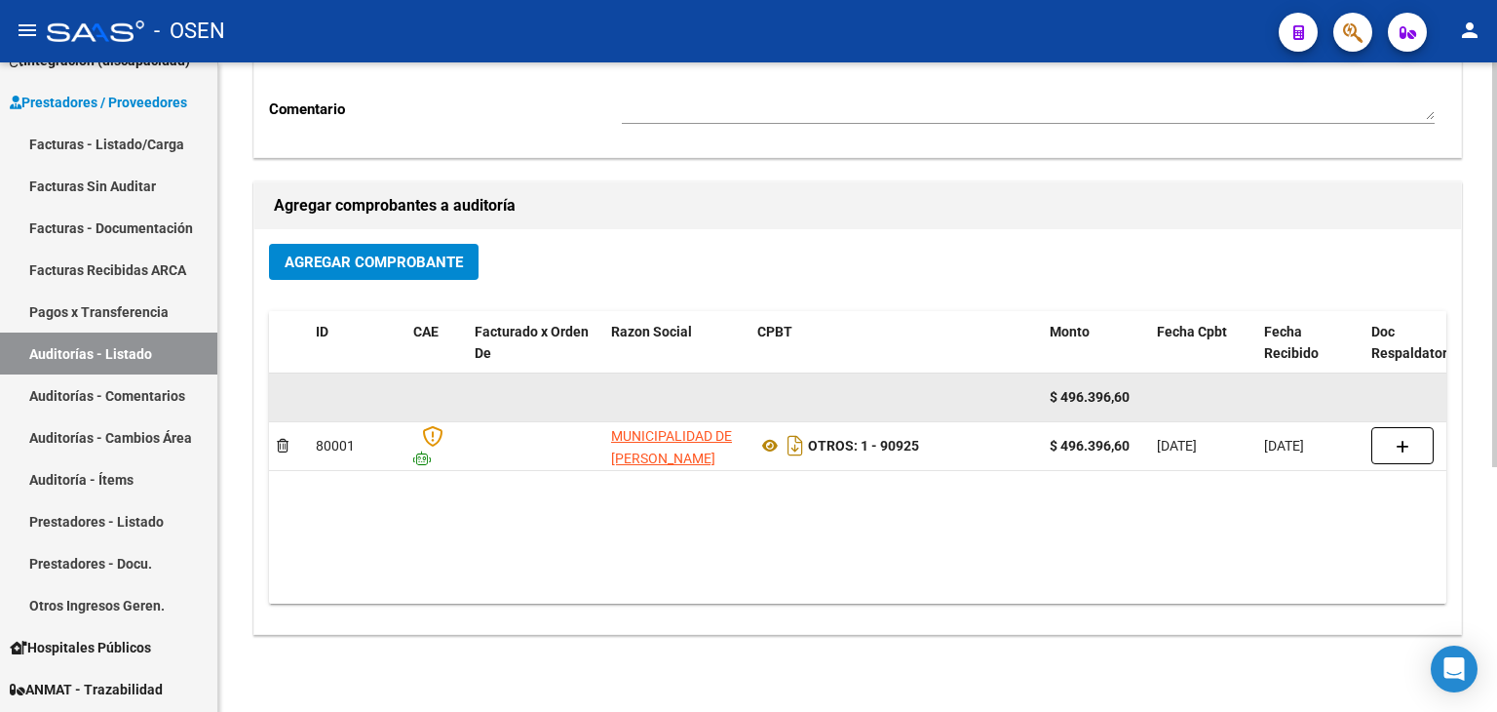
scroll to position [391, 0]
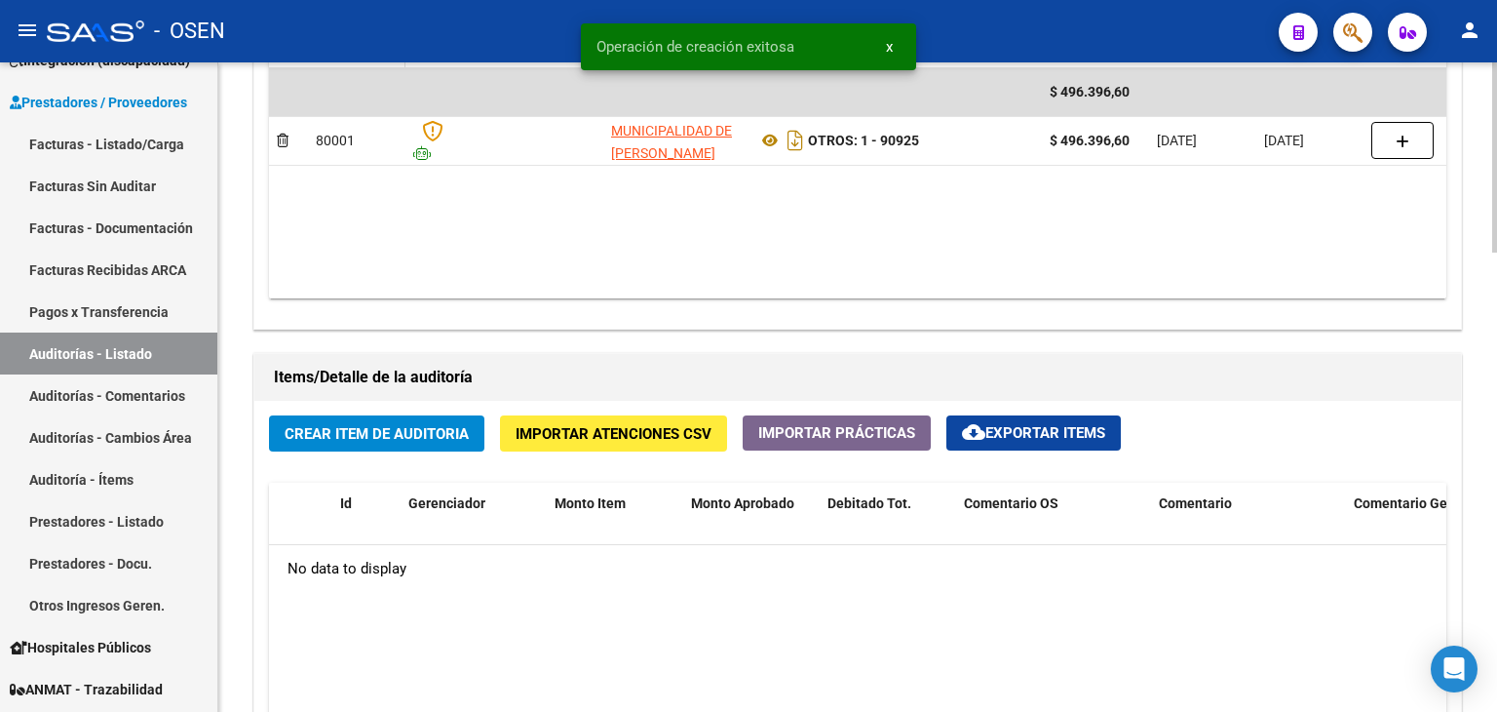
scroll to position [1299, 0]
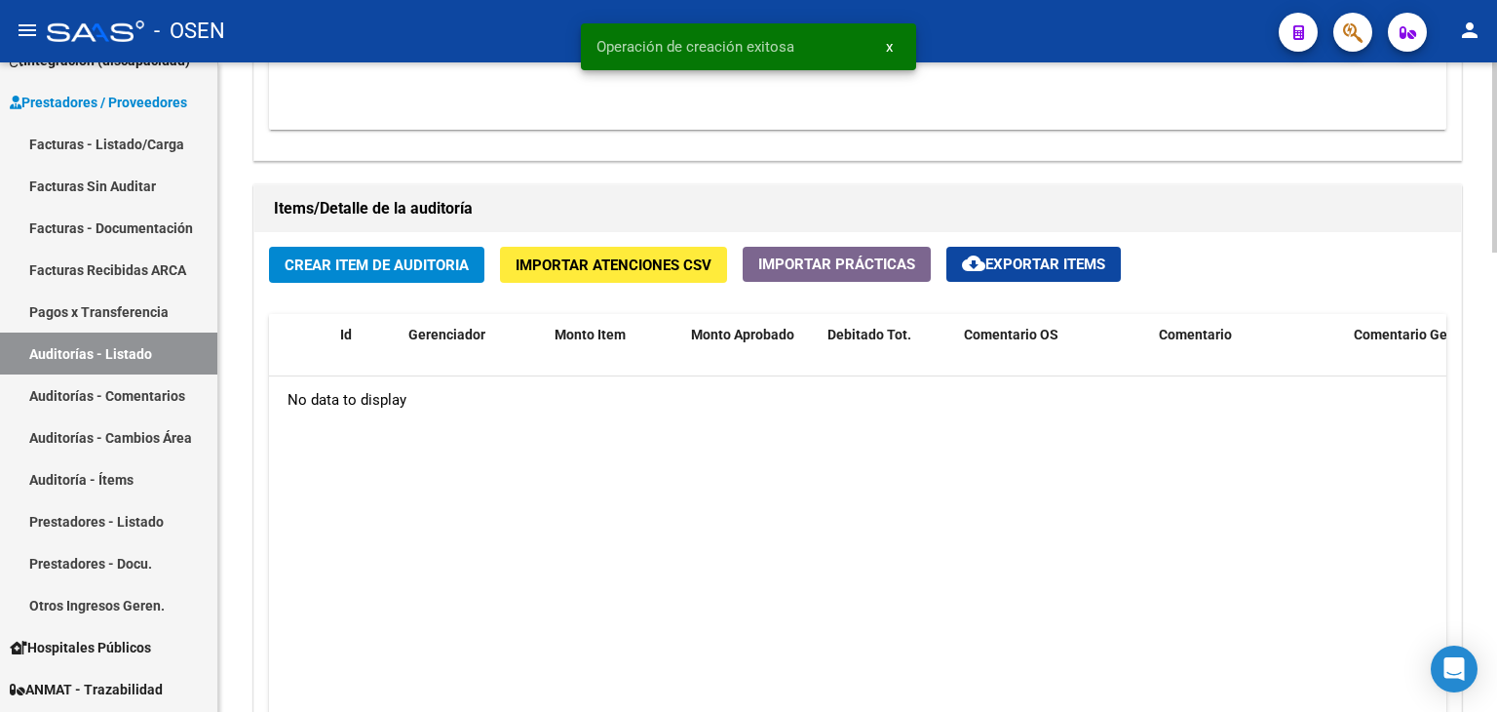
click at [416, 258] on span "Crear Item de Auditoria" at bounding box center [377, 265] width 184 height 18
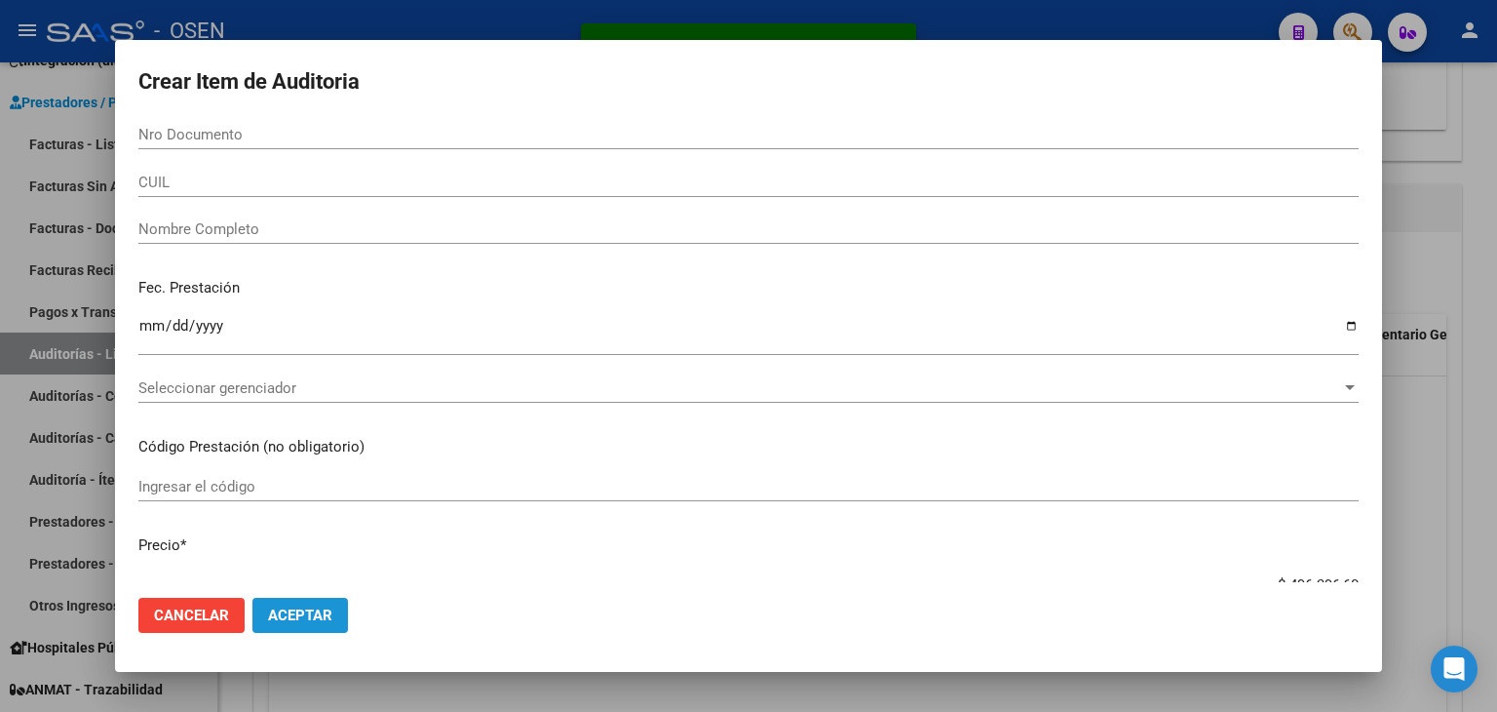
drag, startPoint x: 308, startPoint y: 598, endPoint x: 333, endPoint y: 599, distance: 25.4
click at [314, 600] on button "Aceptar" at bounding box center [300, 615] width 96 height 35
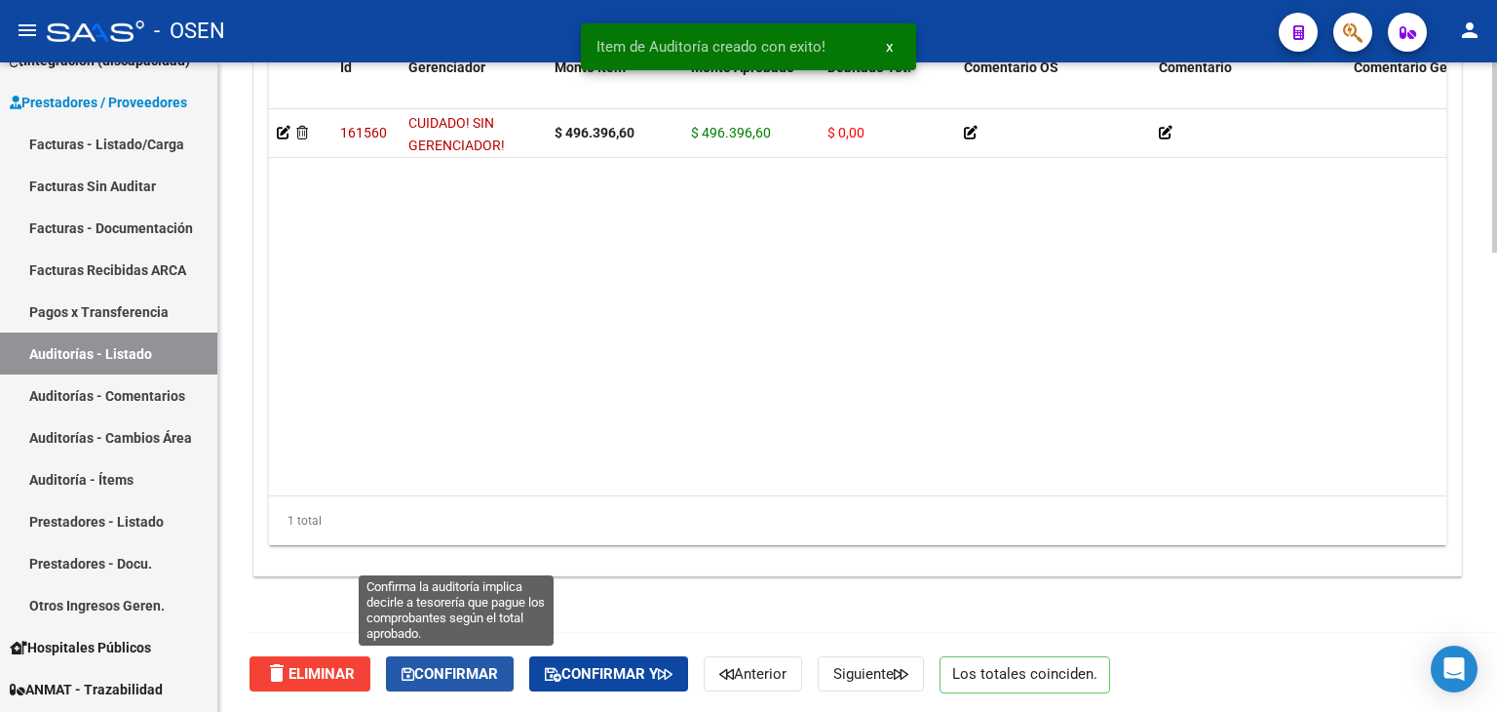
click at [456, 675] on span "Confirmar" at bounding box center [450, 674] width 96 height 18
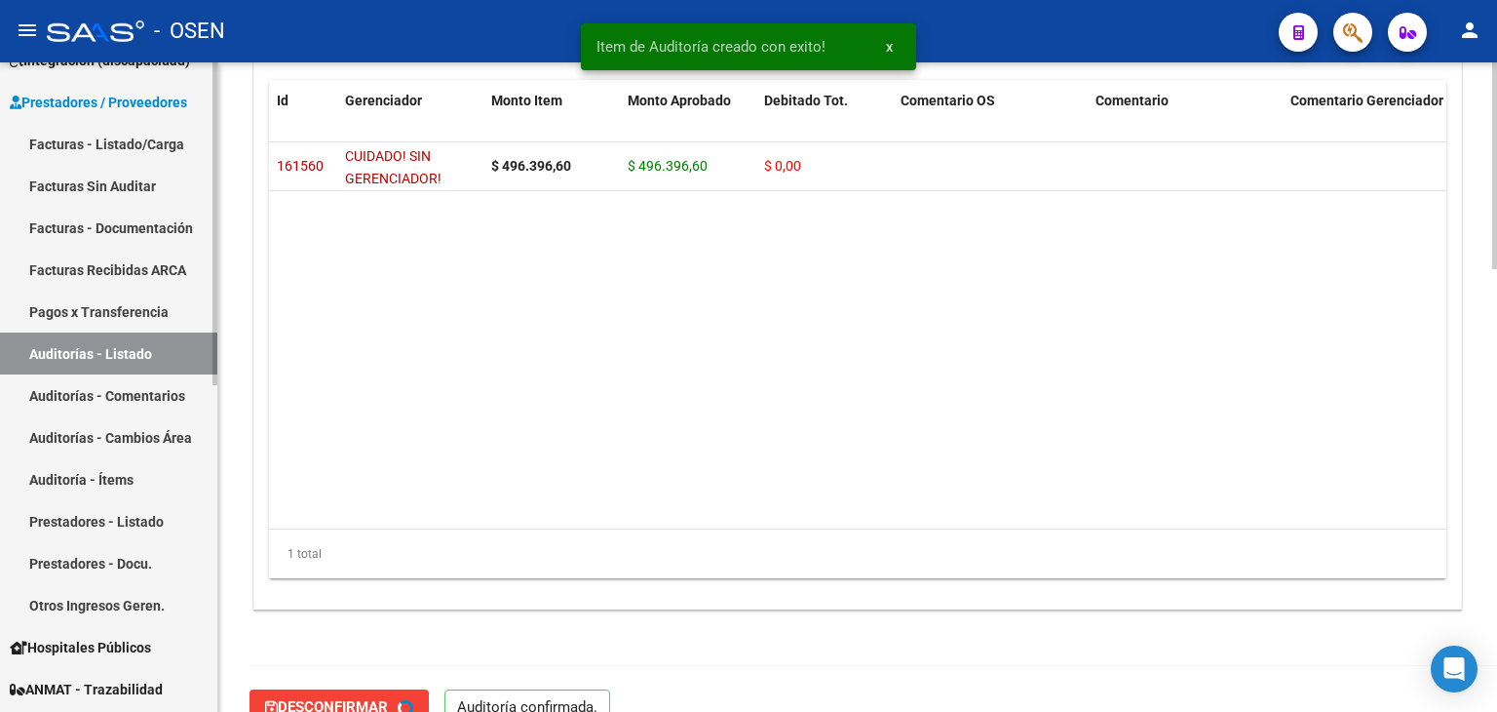
scroll to position [1394, 0]
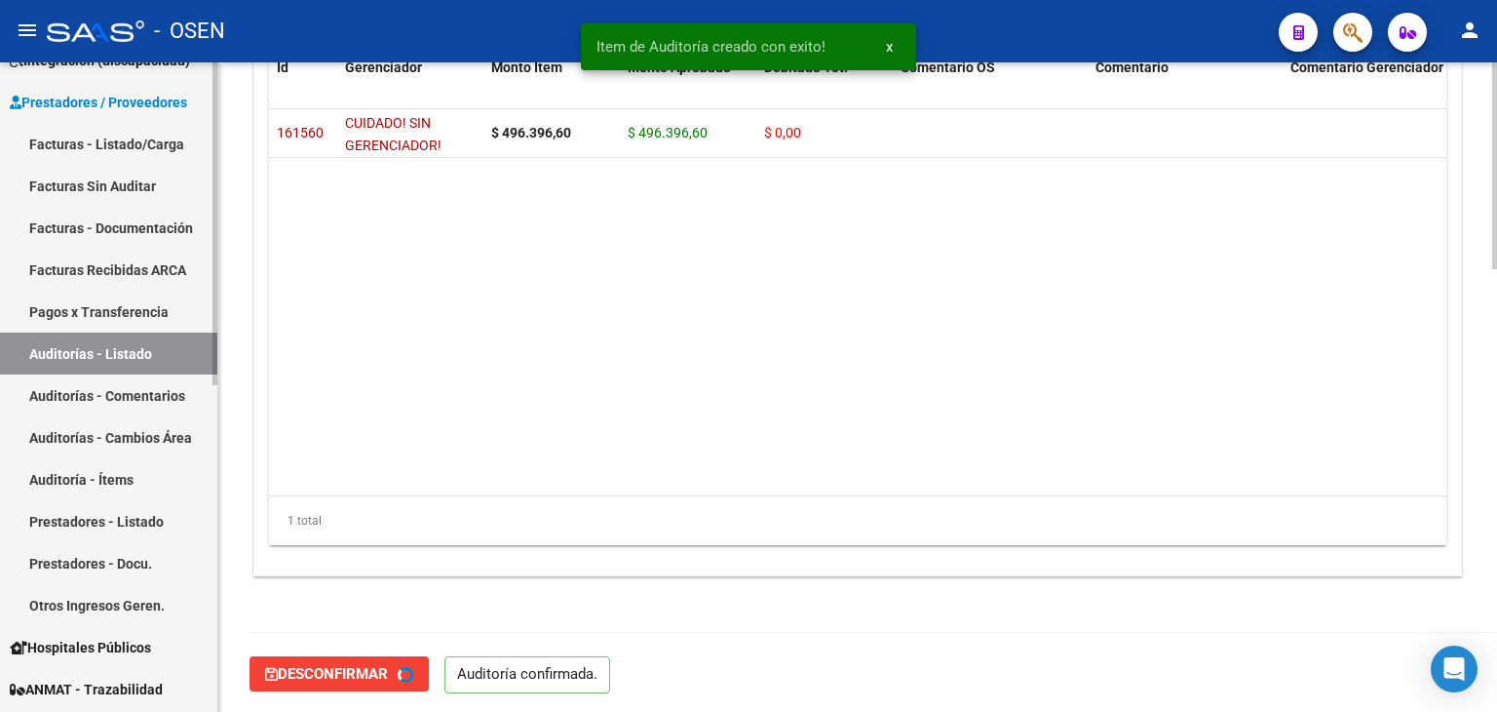
type input "202509"
